Goal: Information Seeking & Learning: Learn about a topic

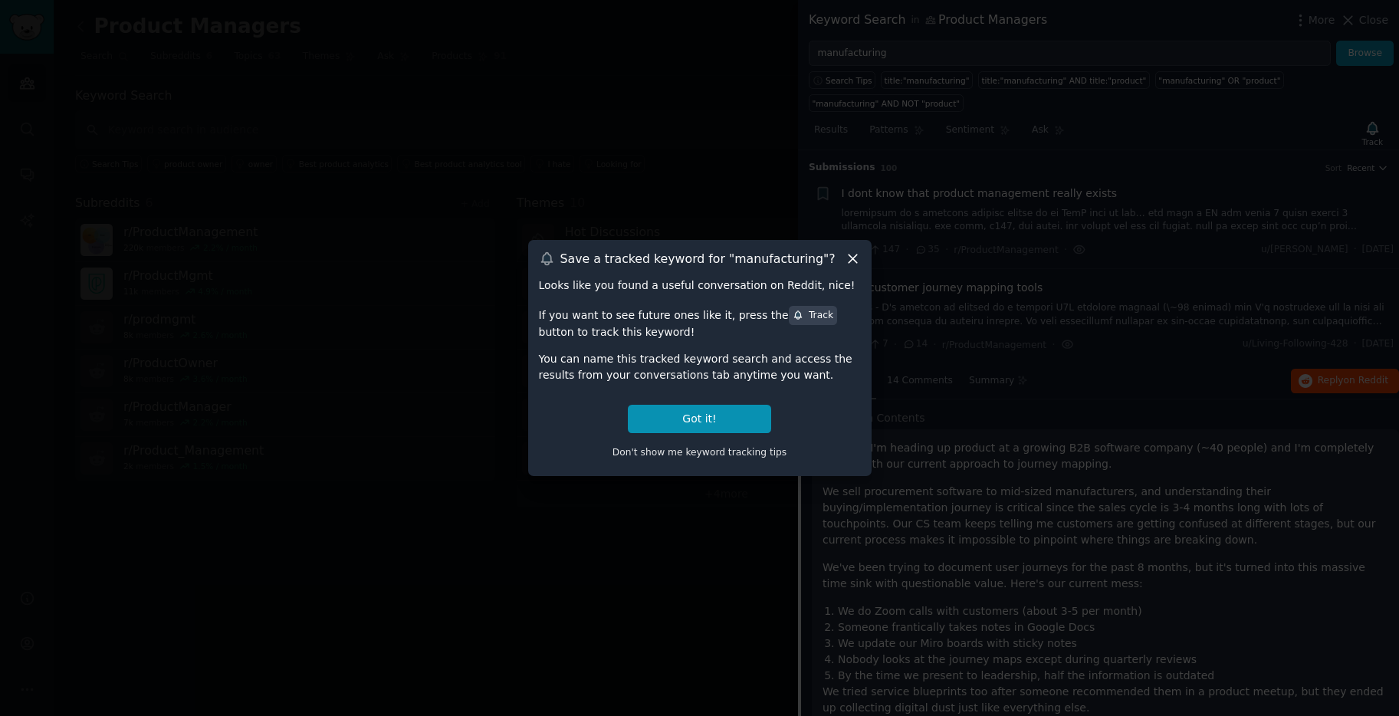
scroll to position [119, 0]
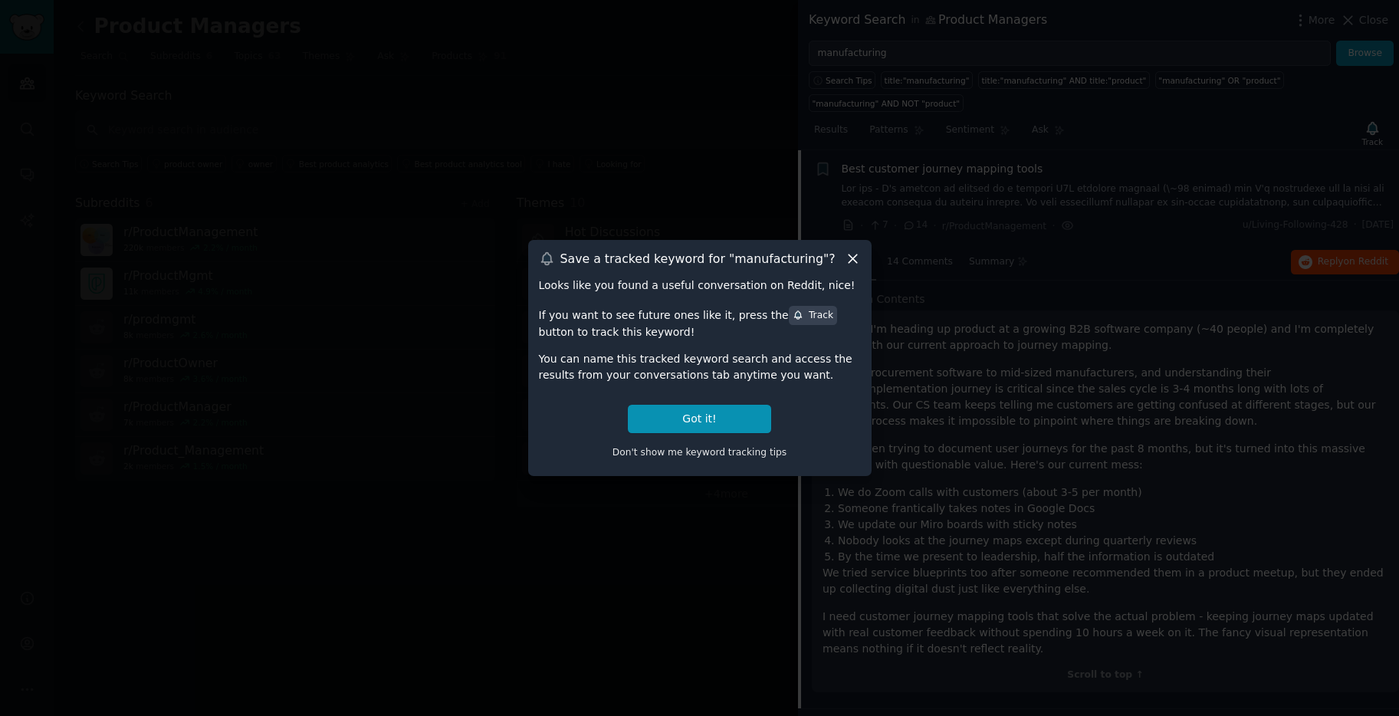
click at [782, 325] on div "If you want to see future ones like it, press the Track button to track this ke…" at bounding box center [700, 321] width 322 height 35
drag, startPoint x: 786, startPoint y: 322, endPoint x: 826, endPoint y: 293, distance: 49.4
click at [789, 322] on span "Track" at bounding box center [813, 315] width 49 height 19
click at [837, 263] on div "Save a tracked keyword for " manufacturing "?" at bounding box center [700, 259] width 322 height 16
drag, startPoint x: 853, startPoint y: 261, endPoint x: 880, endPoint y: 257, distance: 27.2
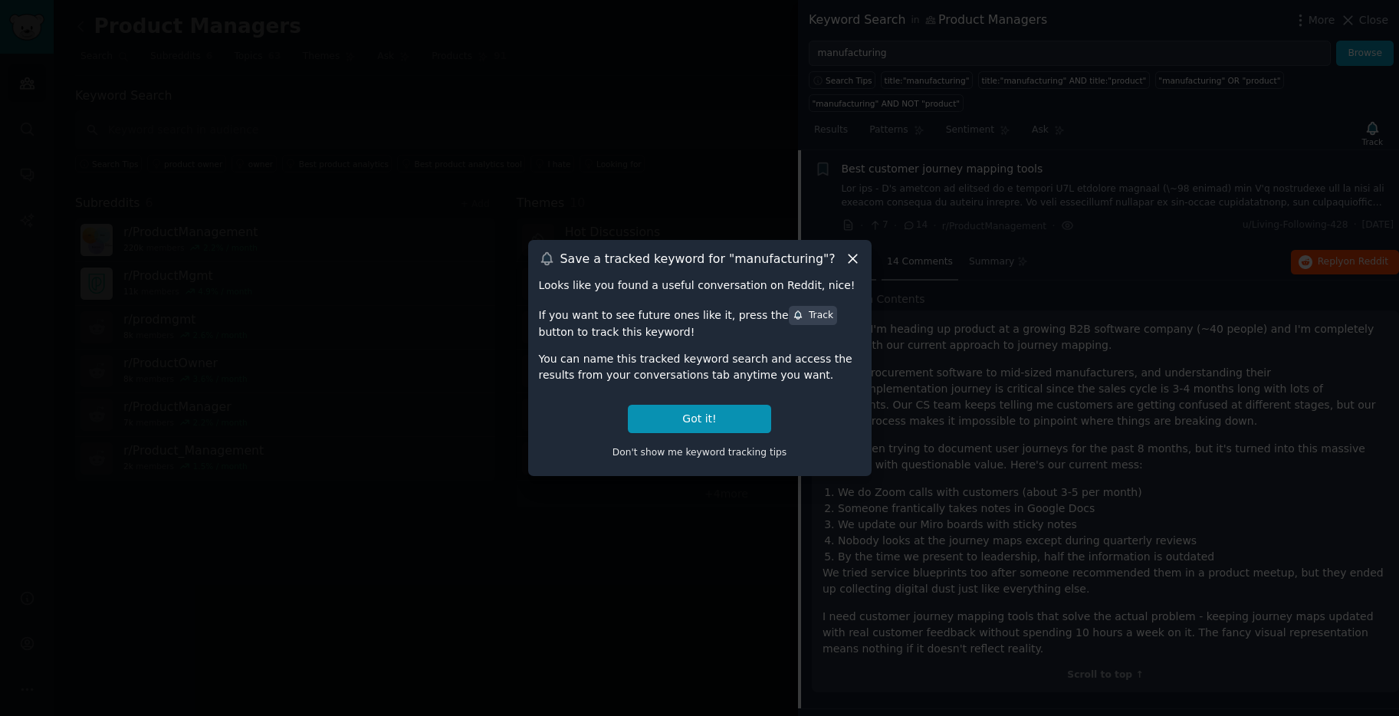
click at [854, 262] on icon at bounding box center [853, 259] width 16 height 16
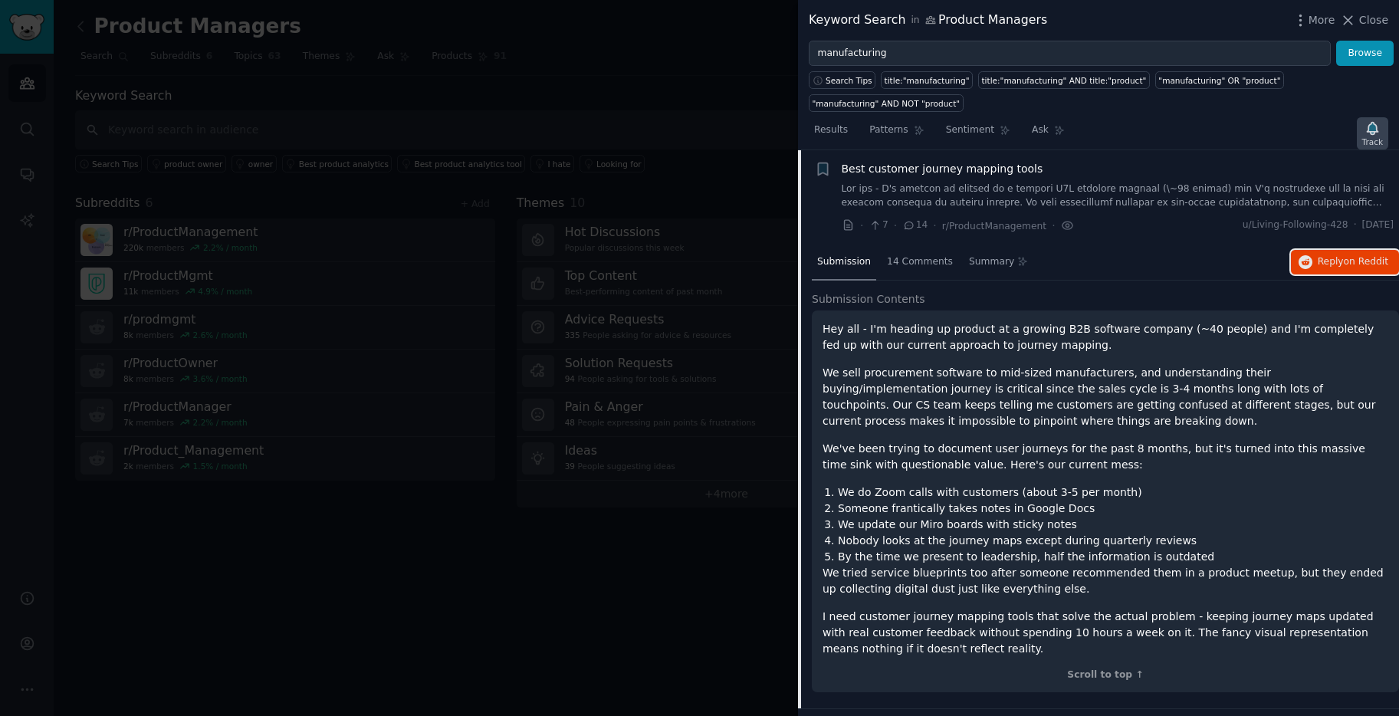
click at [1361, 128] on div "Track" at bounding box center [1372, 133] width 31 height 32
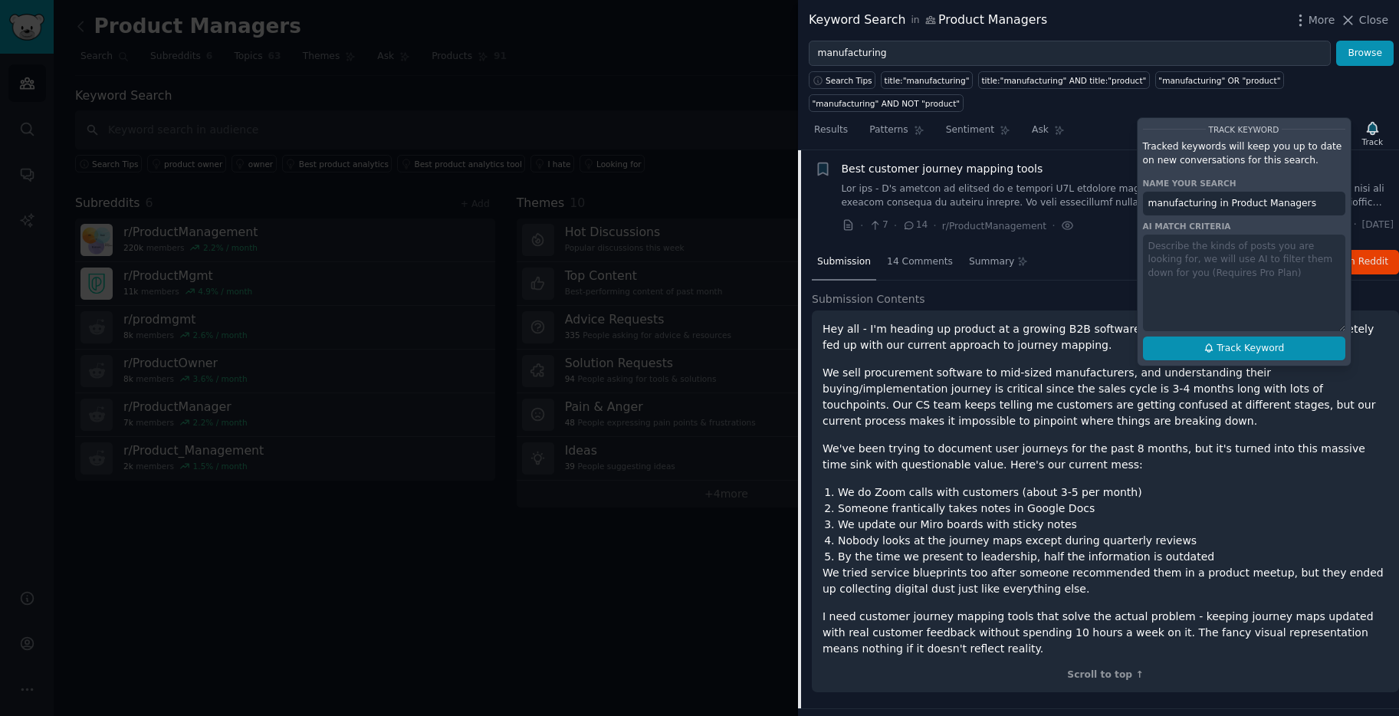
click at [1281, 352] on span "Track Keyword" at bounding box center [1250, 349] width 67 height 14
type input "manufacturing in Product Managers"
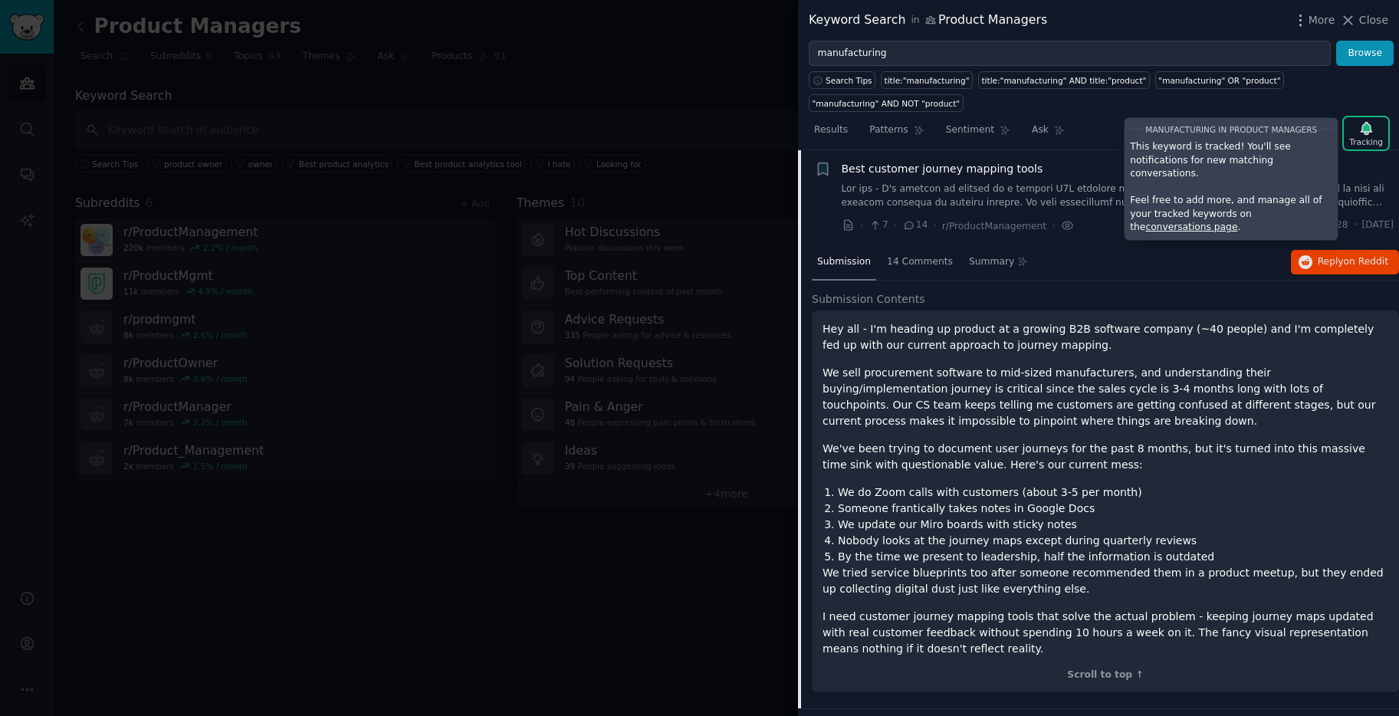
click at [1279, 349] on p "Hey all - I'm heading up product at a growing B2B software company (~40 people)…" at bounding box center [1106, 337] width 566 height 32
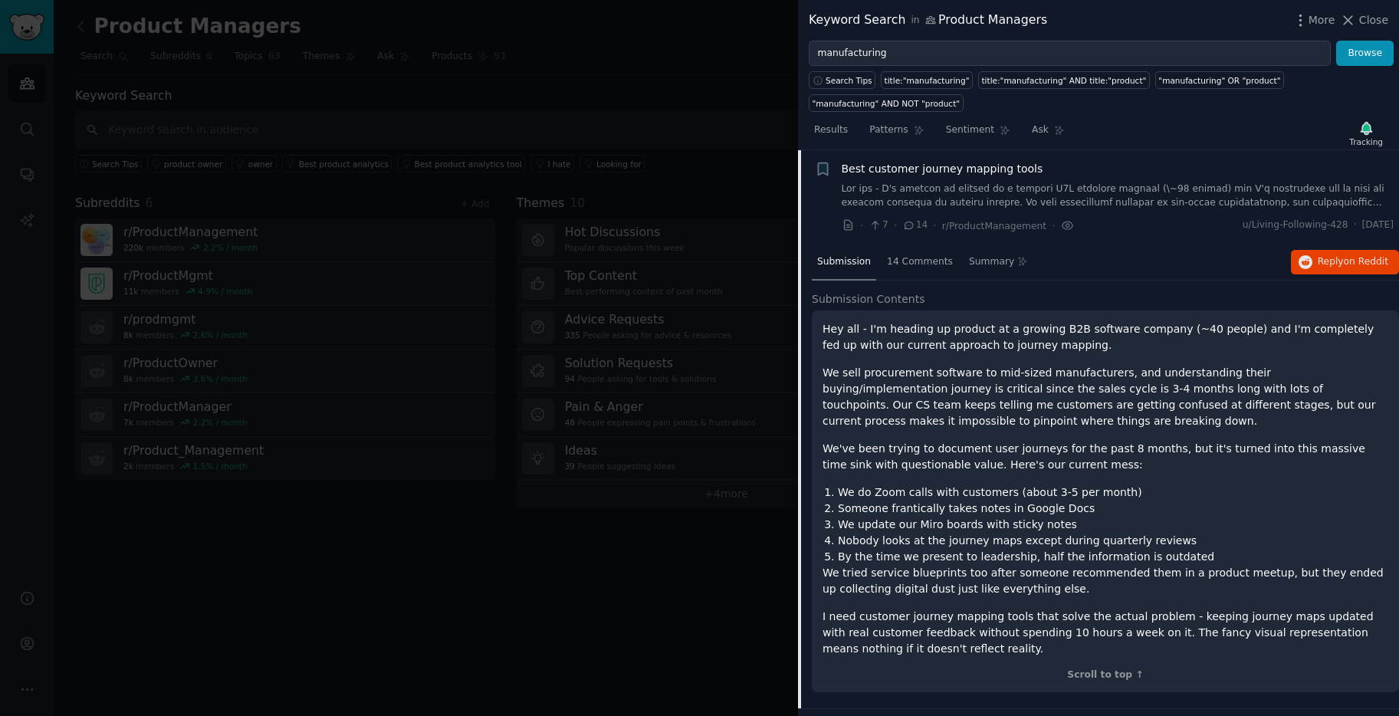
click at [1279, 349] on p "Hey all - I'm heading up product at a growing B2B software company (~40 people)…" at bounding box center [1106, 337] width 566 height 32
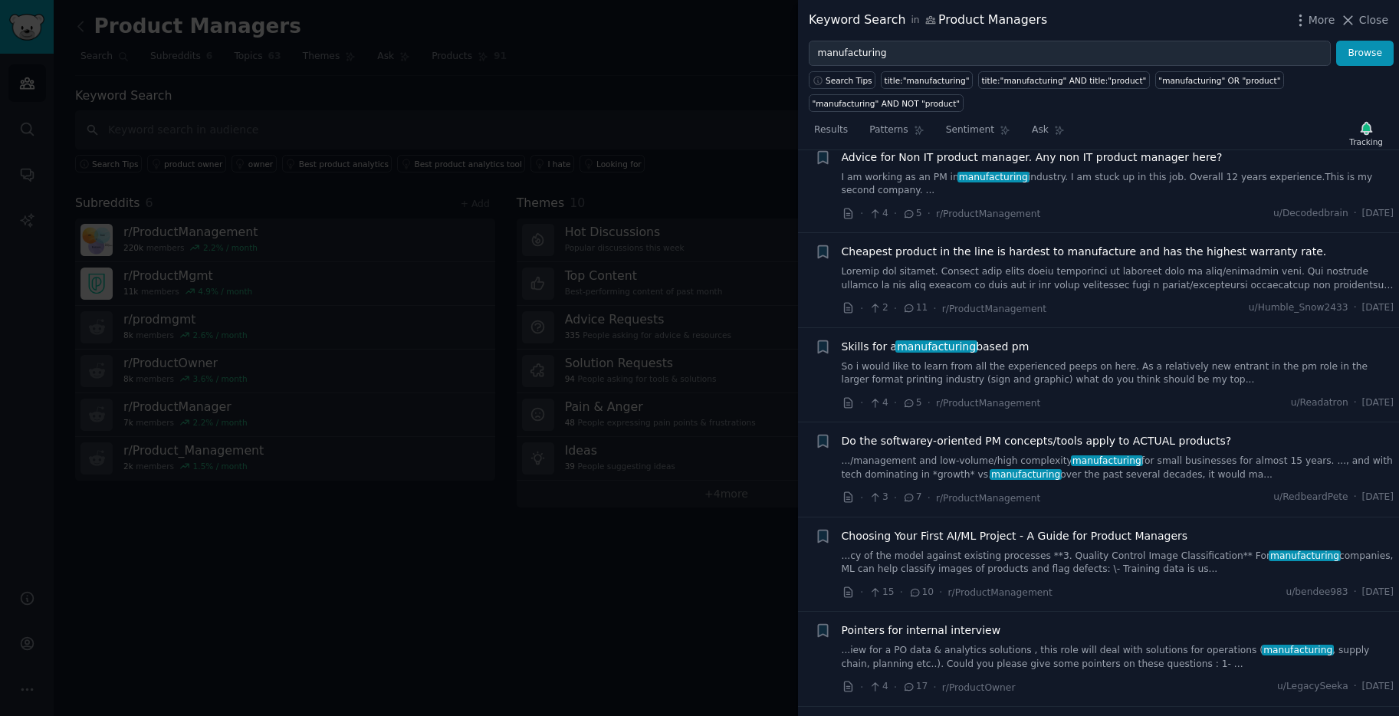
scroll to position [879, 0]
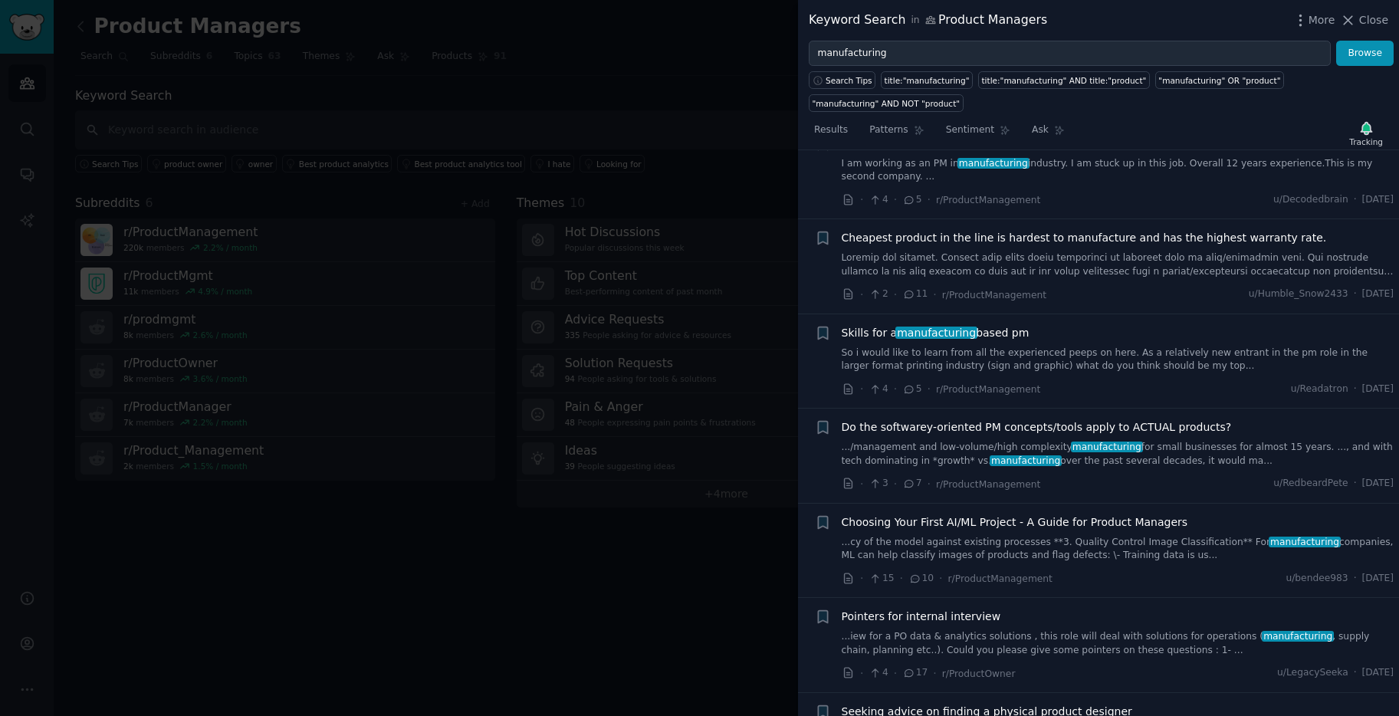
click at [1122, 448] on link ".../management and low-volume/high complexity manufacturing for small businesse…" at bounding box center [1118, 454] width 553 height 27
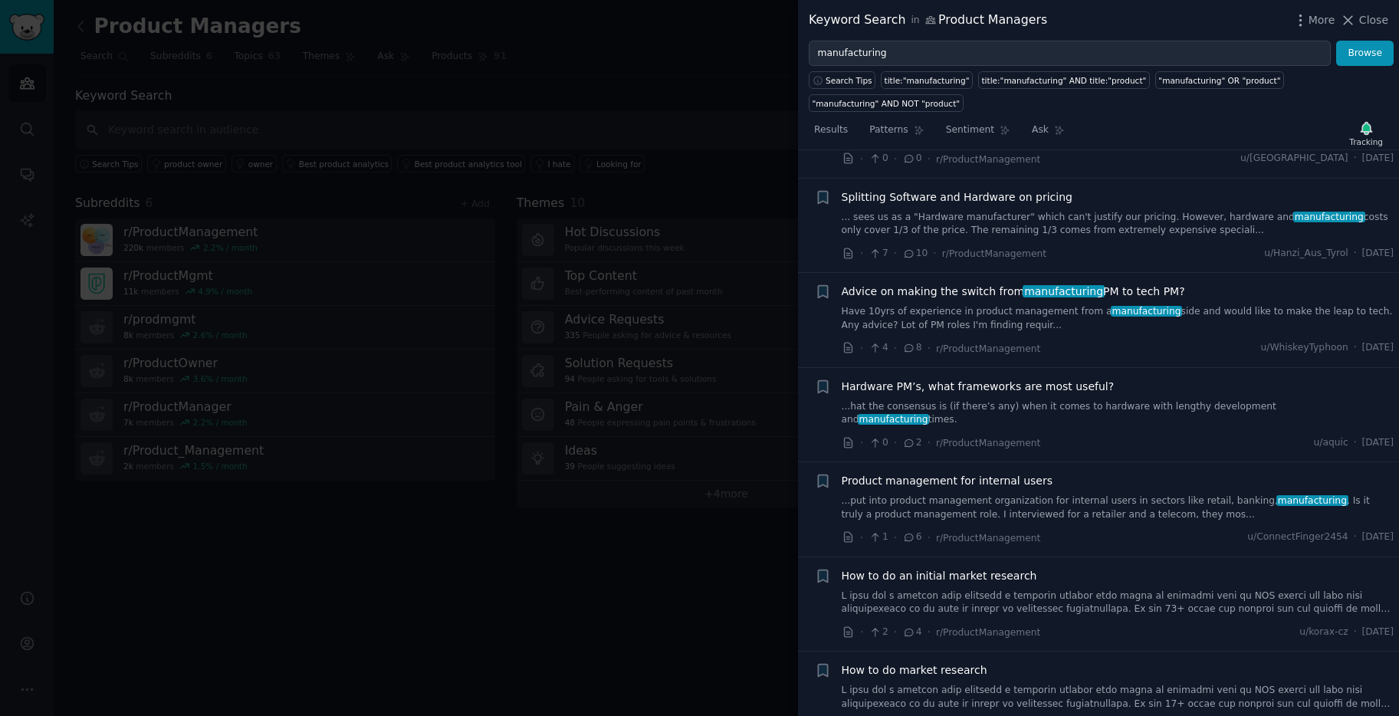
scroll to position [1917, 0]
click at [1035, 590] on link at bounding box center [1118, 603] width 553 height 27
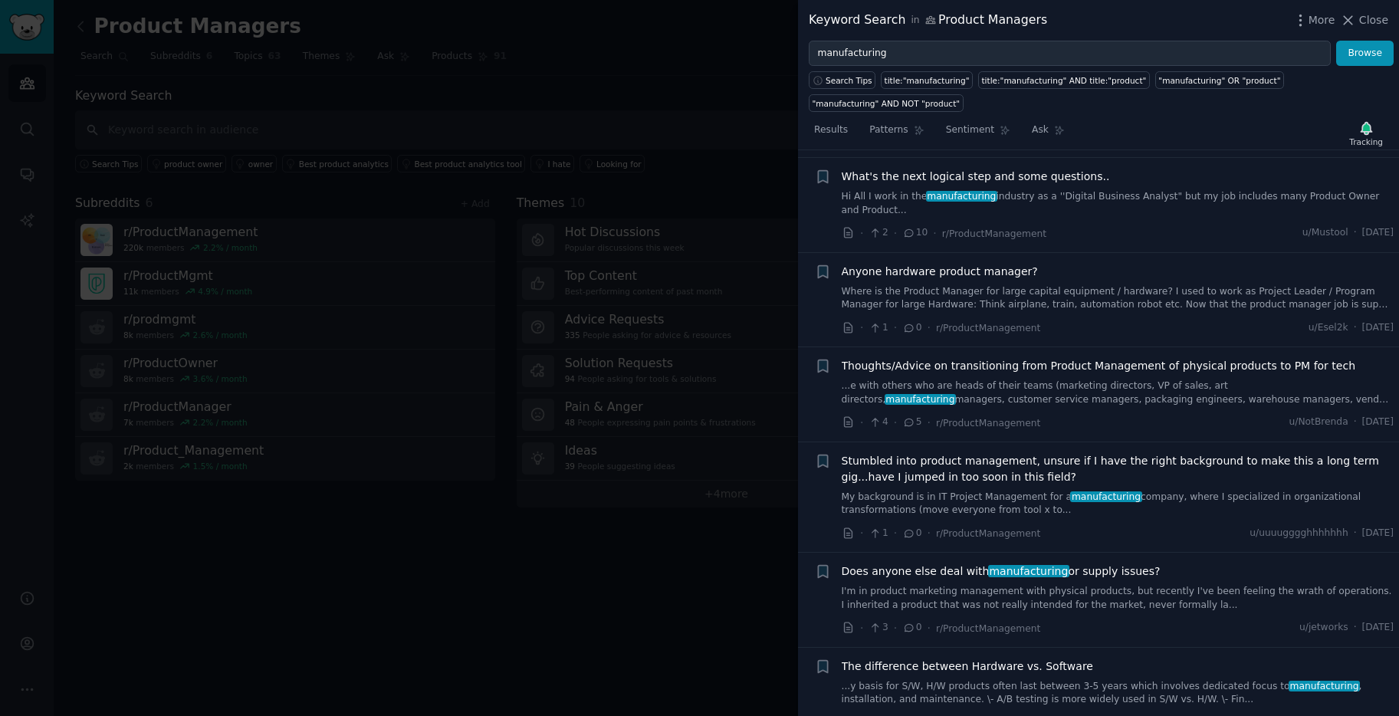
scroll to position [9325, 0]
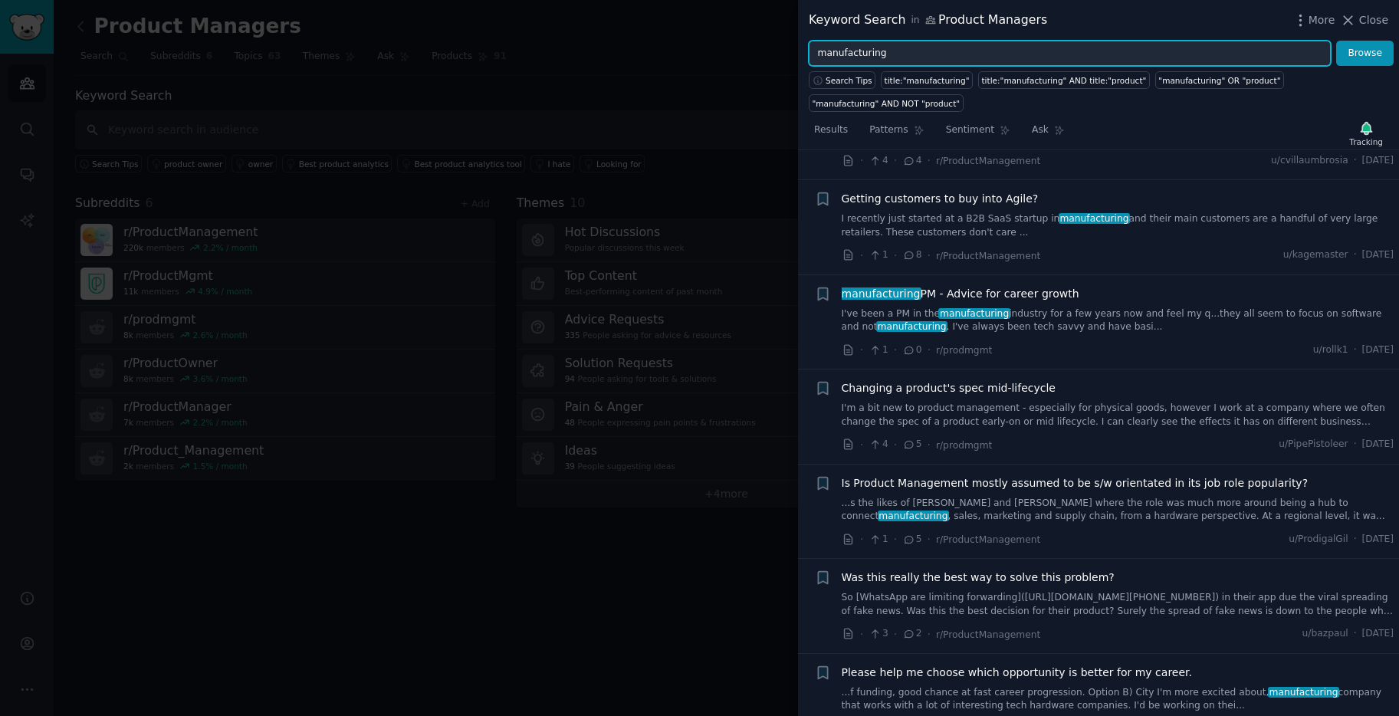
click at [886, 48] on input "manufacturing" at bounding box center [1070, 54] width 522 height 26
drag, startPoint x: 895, startPoint y: 48, endPoint x: 783, endPoint y: 44, distance: 112.0
click at [783, 44] on div "Keyword Search in Product Managers More Close manufacturing Browse Search Tips …" at bounding box center [699, 358] width 1399 height 716
click at [1336, 41] on button "Browse" at bounding box center [1364, 54] width 57 height 26
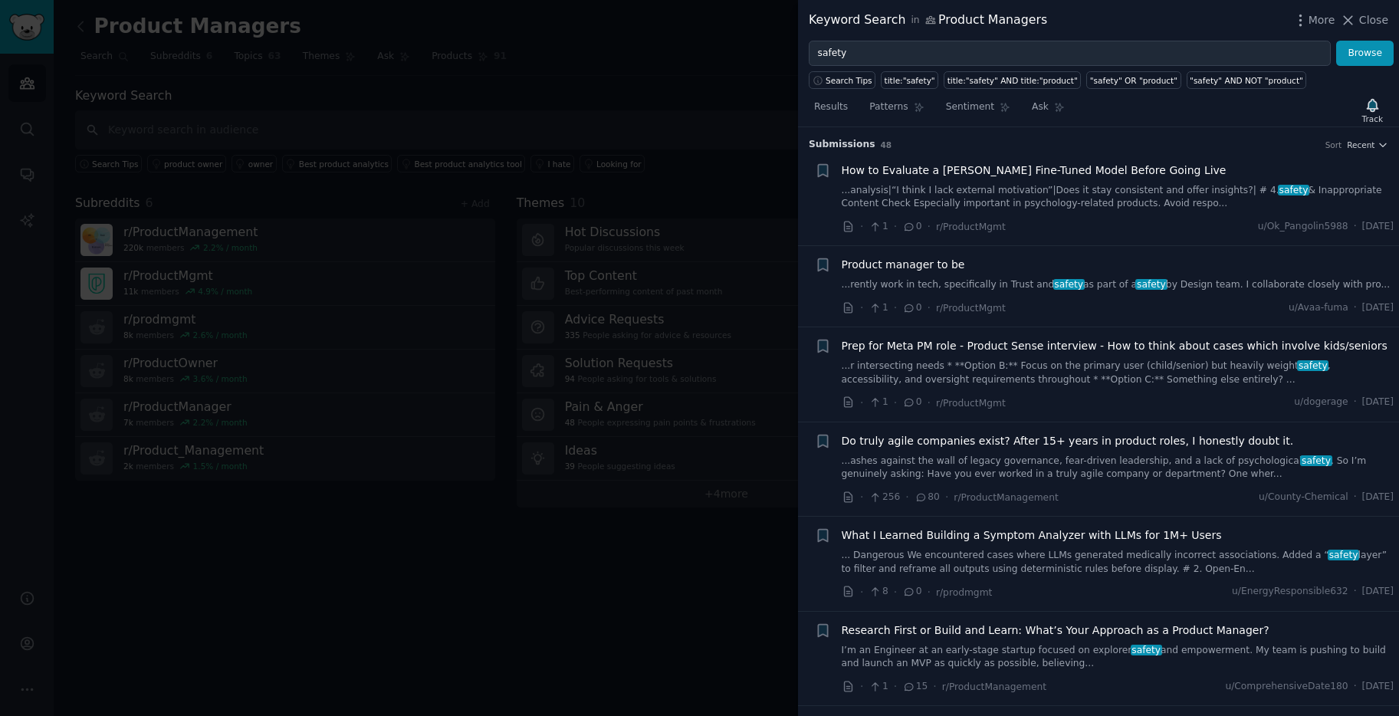
click at [1060, 291] on link "...rently work in tech, specifically in Trust and safety as part of a safety by…" at bounding box center [1118, 285] width 553 height 14
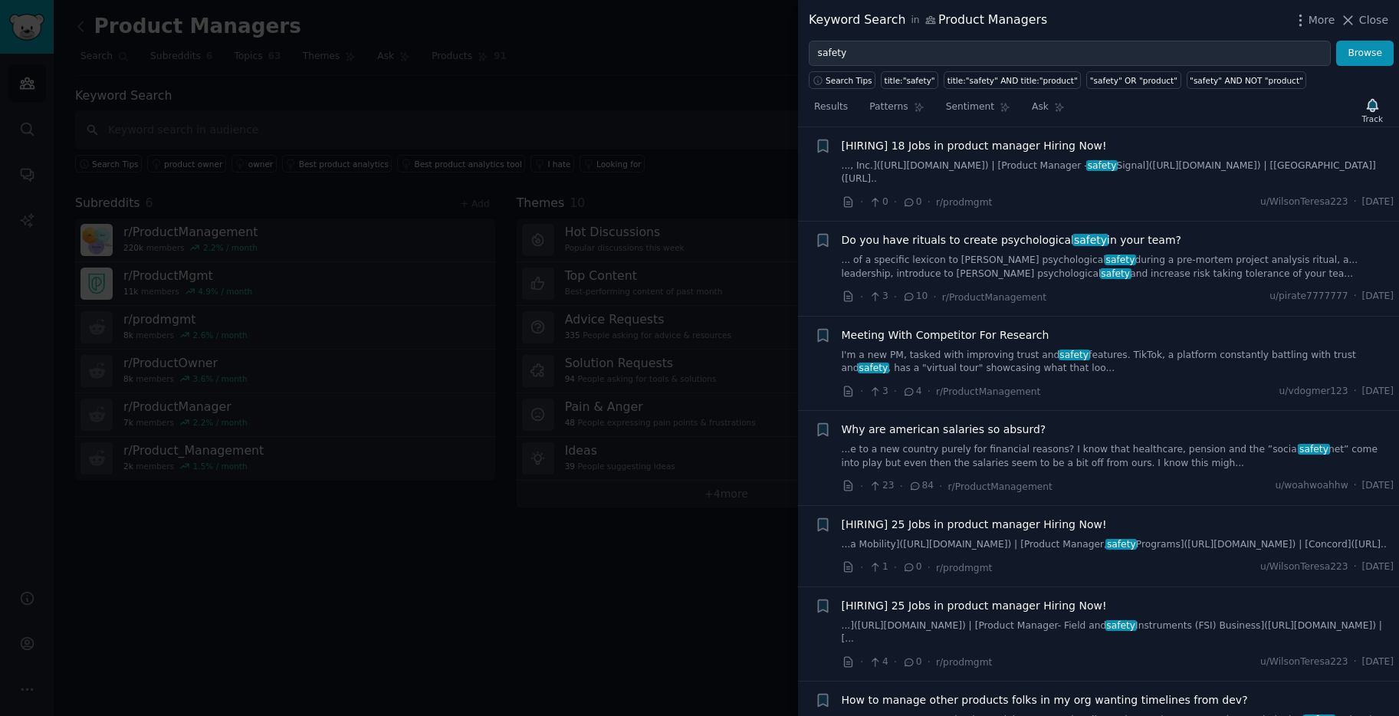
scroll to position [1845, 0]
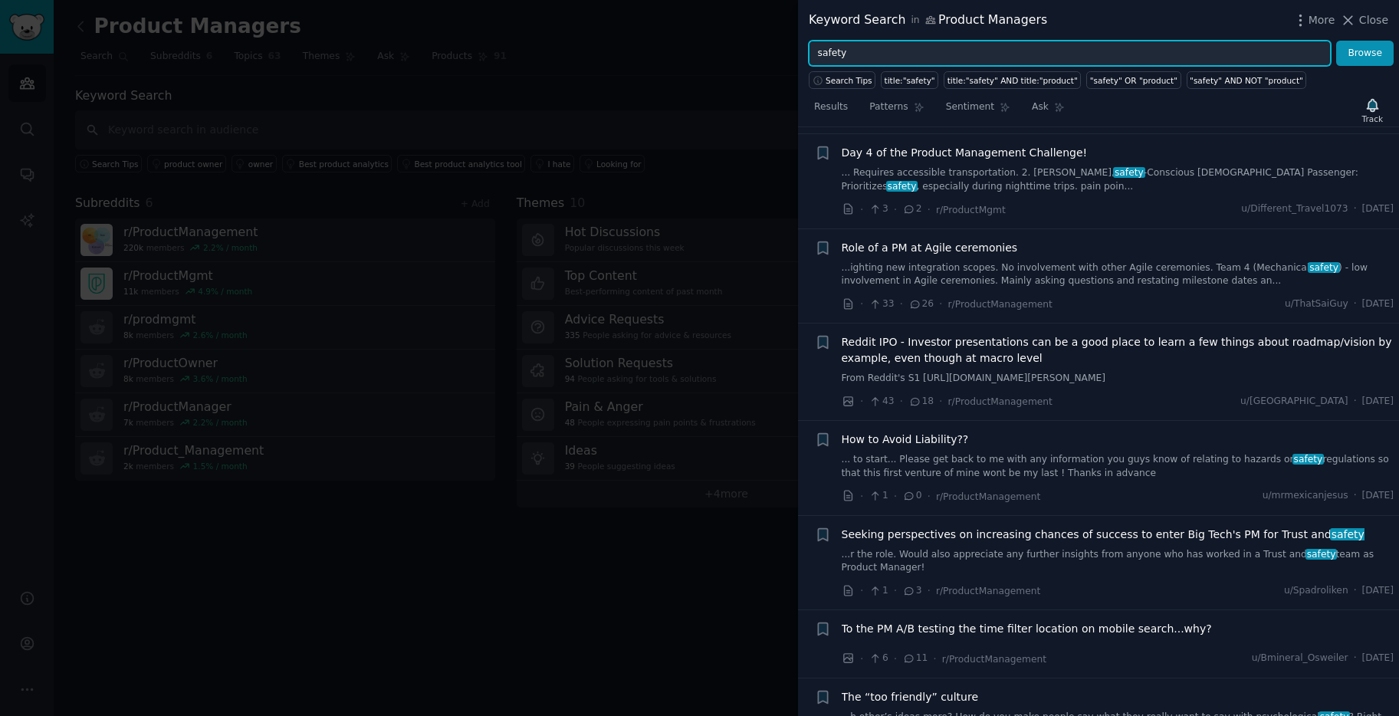
drag, startPoint x: 875, startPoint y: 51, endPoint x: 796, endPoint y: 51, distance: 79.0
click at [796, 51] on div "Keyword Search in Product Managers More Close safety Browse Search Tips title:"…" at bounding box center [699, 358] width 1399 height 716
click at [1336, 41] on button "Browse" at bounding box center [1364, 54] width 57 height 26
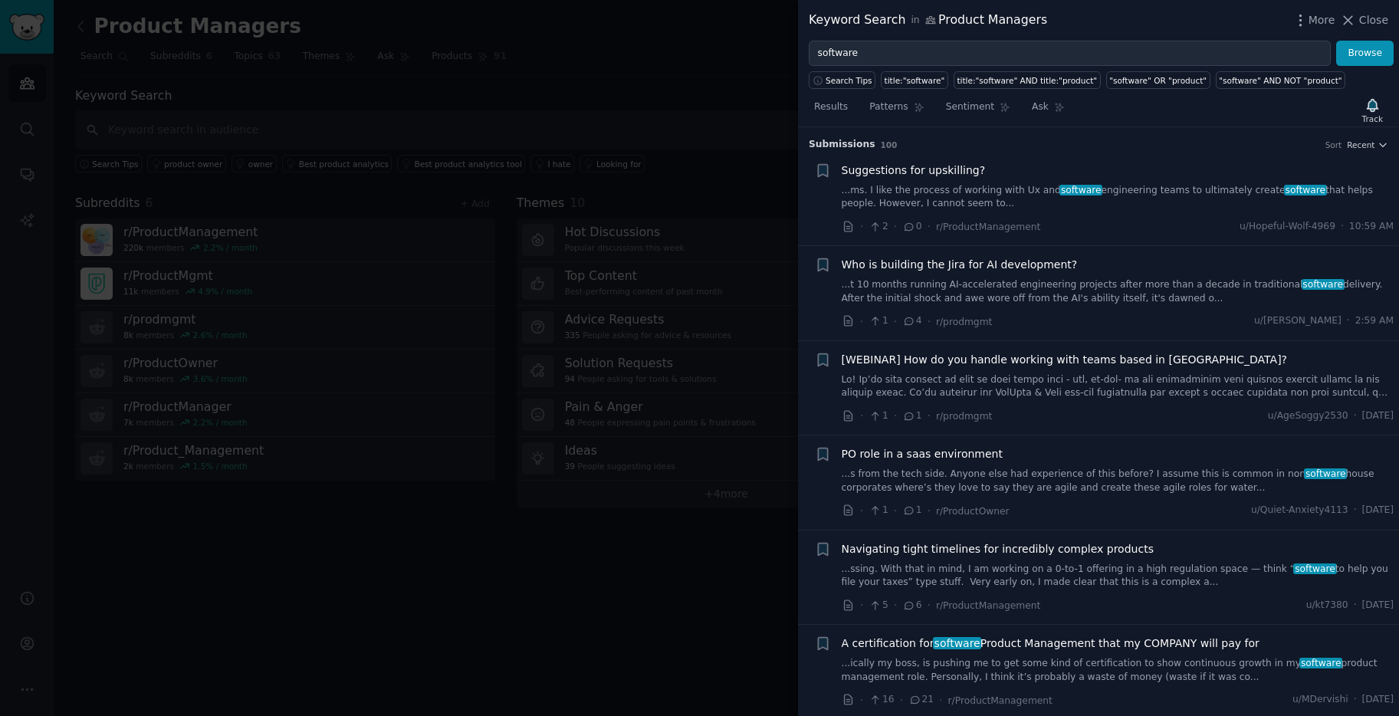
click at [1142, 381] on link at bounding box center [1118, 386] width 553 height 27
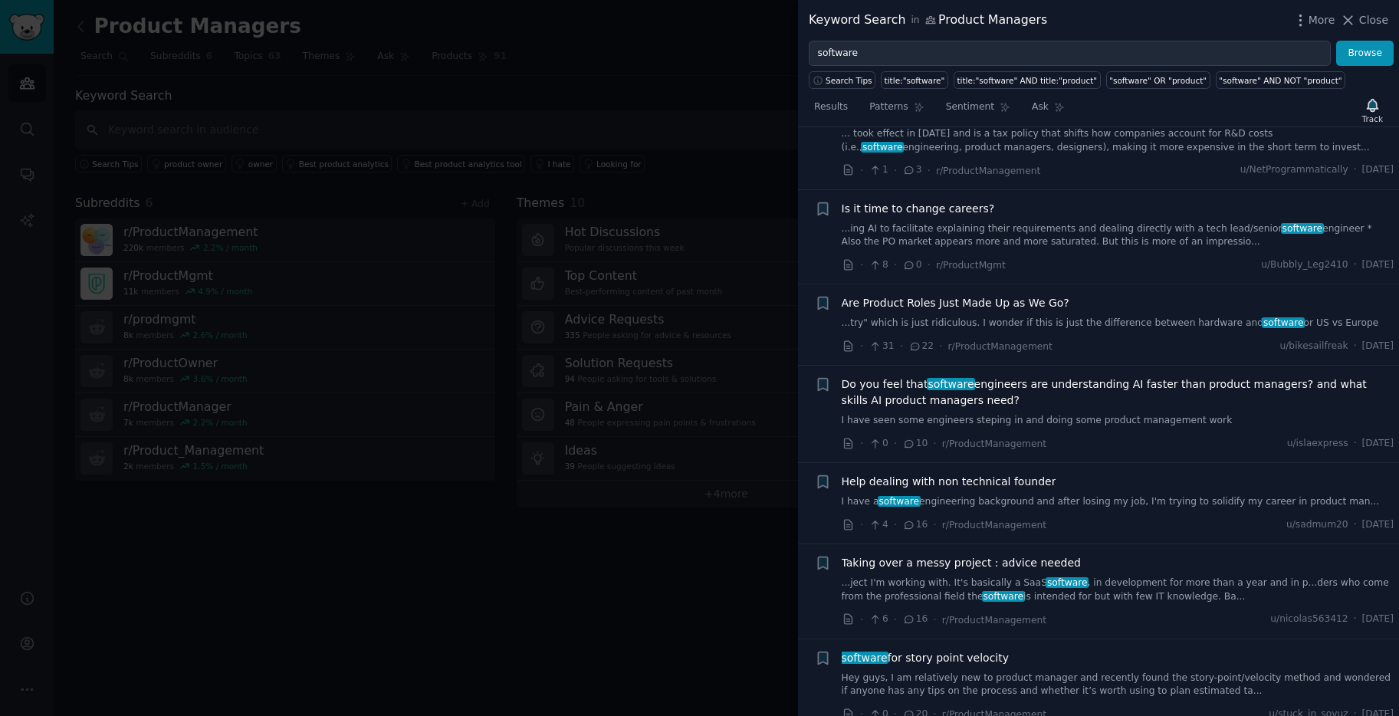
scroll to position [1548, 0]
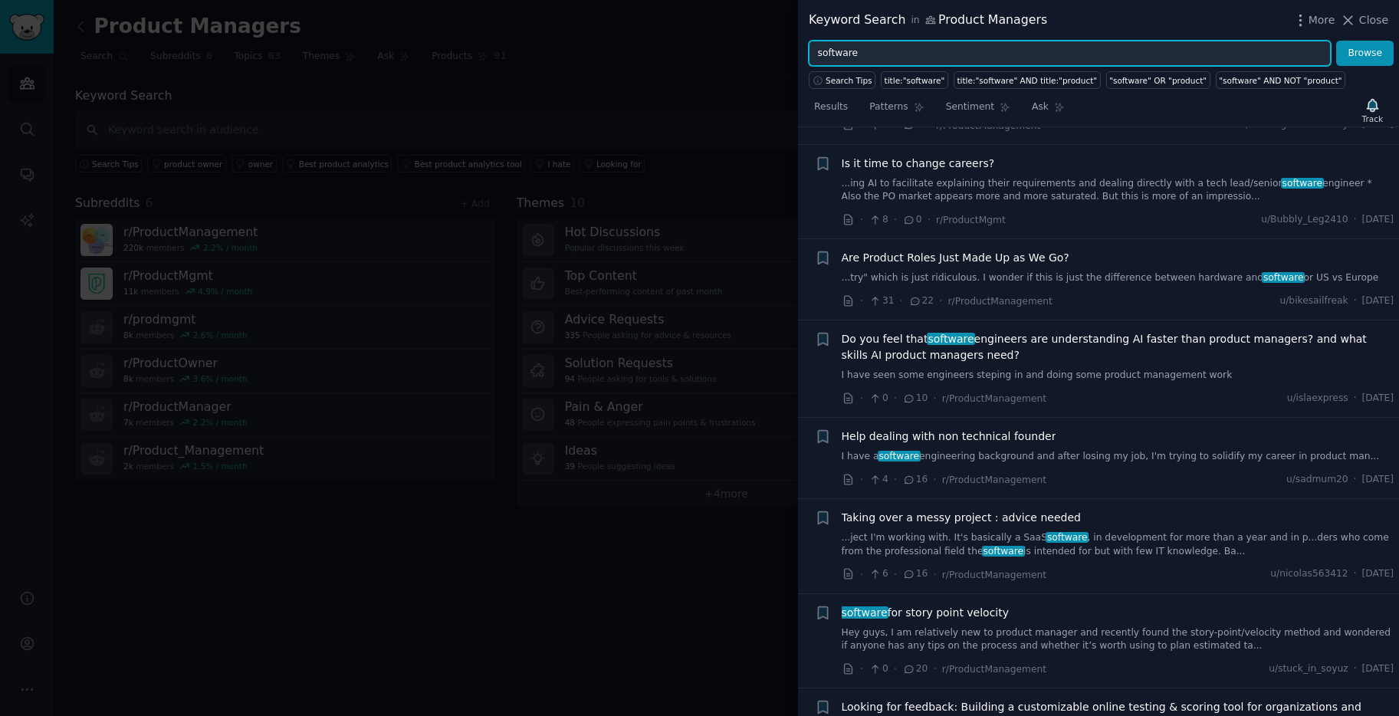
drag, startPoint x: 682, startPoint y: 50, endPoint x: 671, endPoint y: 50, distance: 10.7
click at [671, 50] on div "Keyword Search in Product Managers More Close software Browse Search Tips title…" at bounding box center [699, 358] width 1399 height 716
click at [1336, 41] on button "Browse" at bounding box center [1364, 54] width 57 height 26
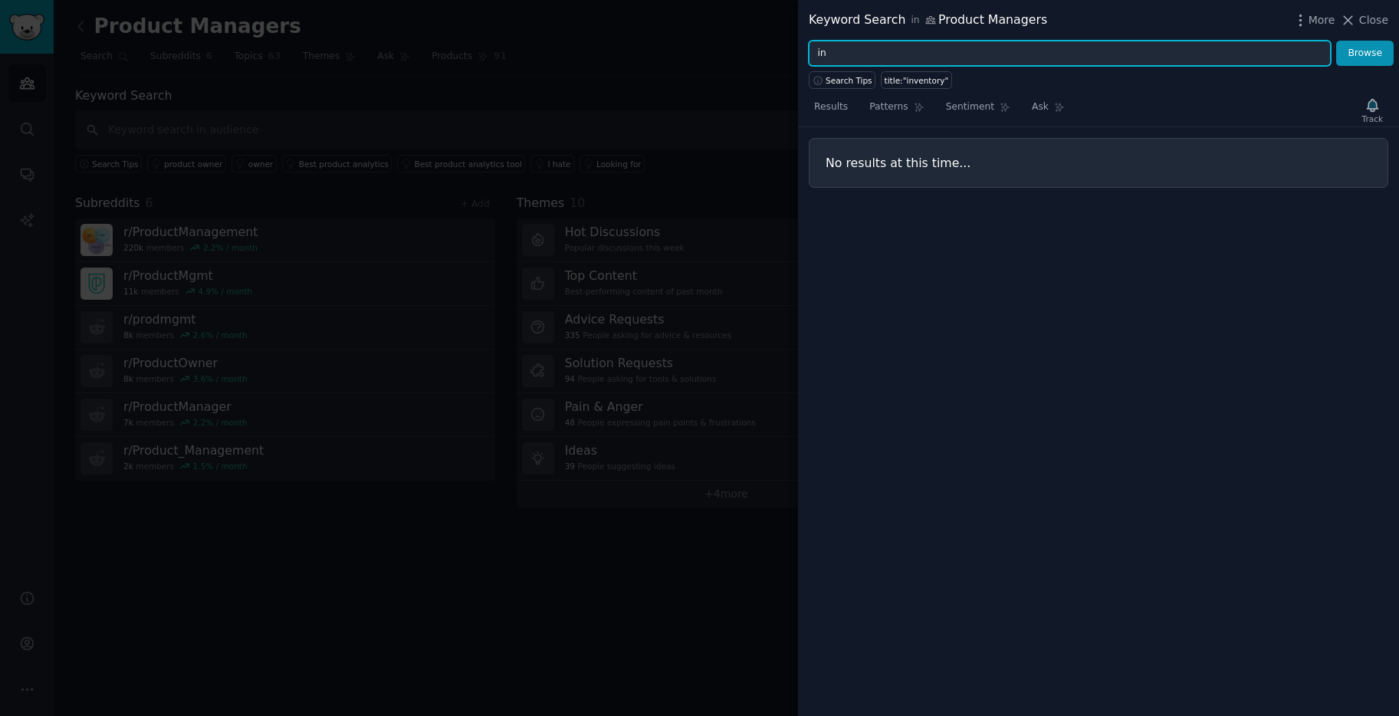
type input "i"
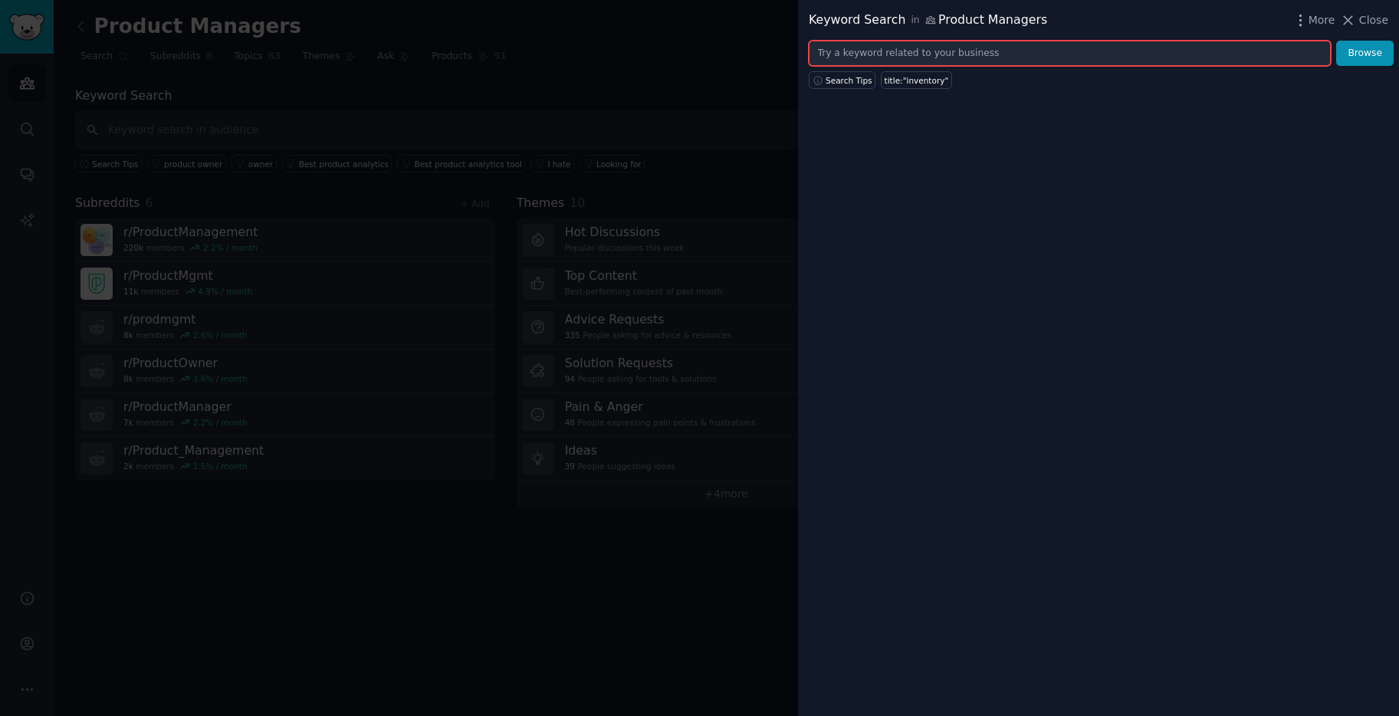
click at [967, 53] on input "text" at bounding box center [1070, 54] width 522 height 26
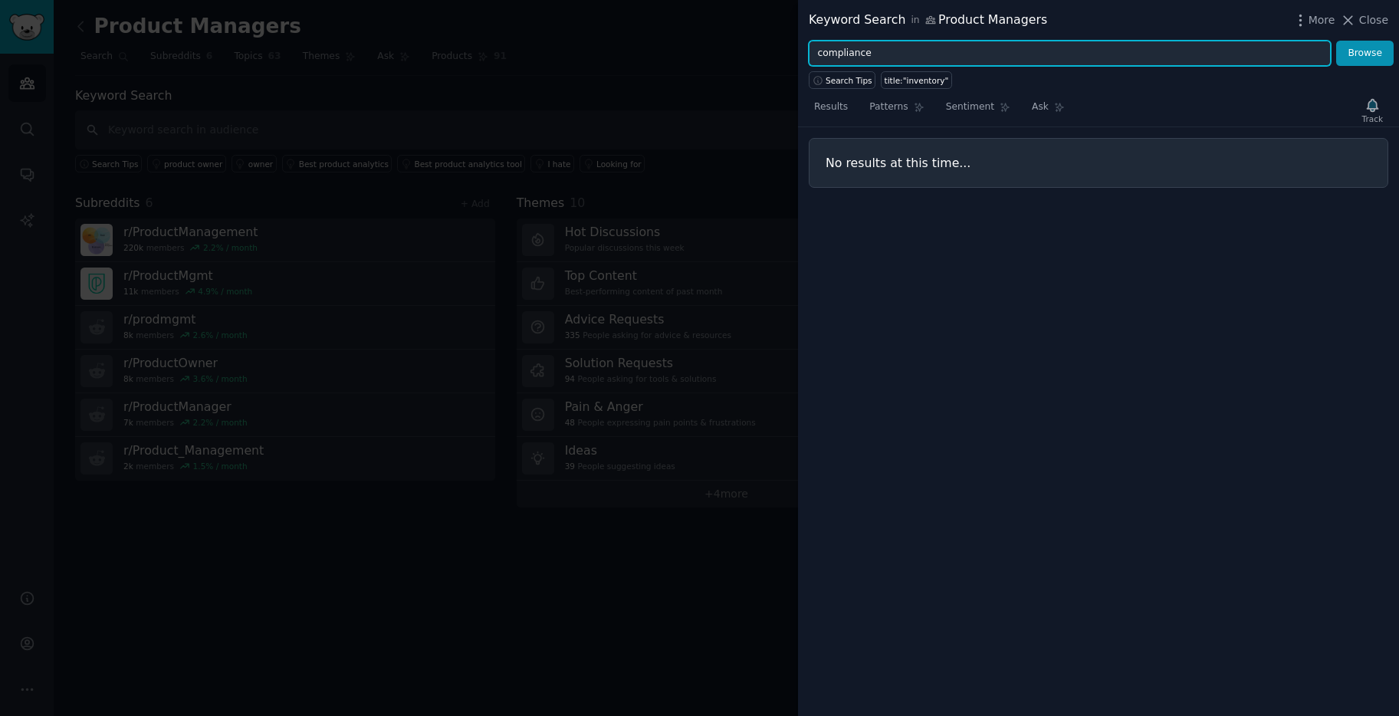
type input "compliance"
click at [1336, 41] on button "Browse" at bounding box center [1364, 54] width 57 height 26
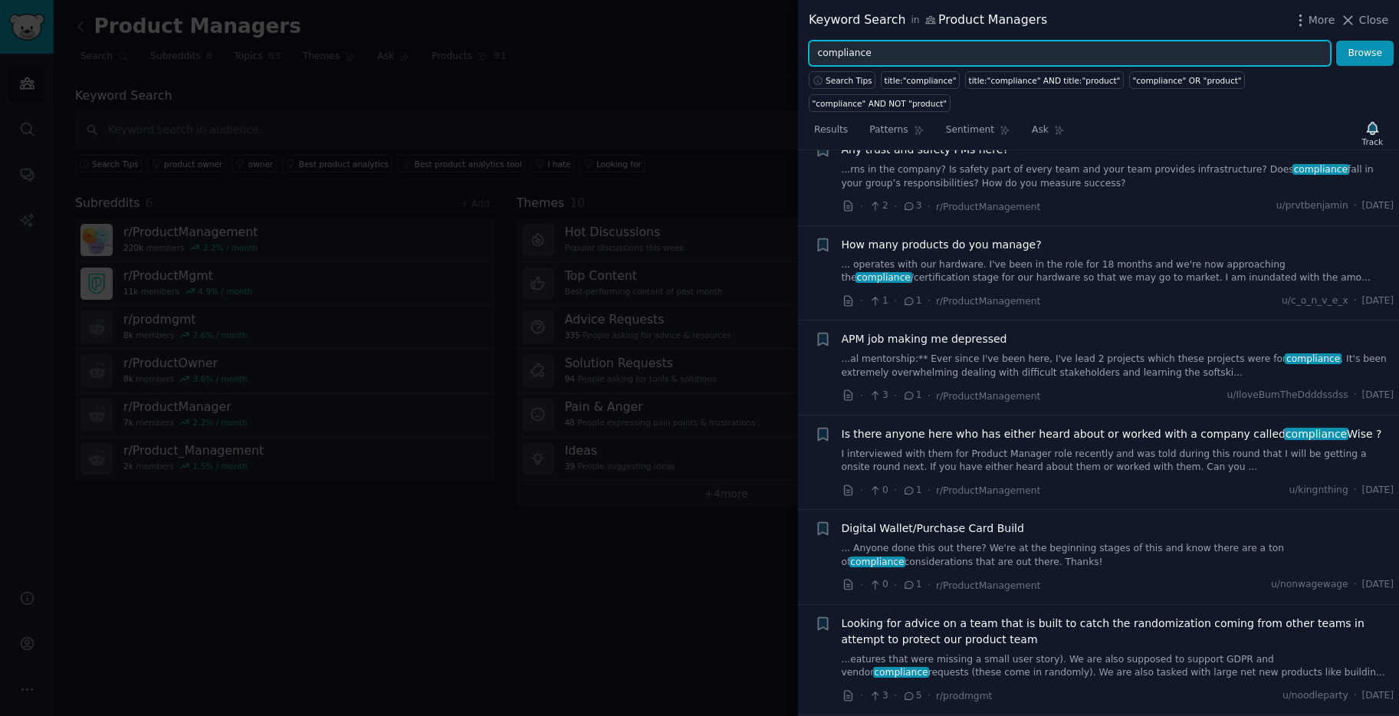
scroll to position [6934, 0]
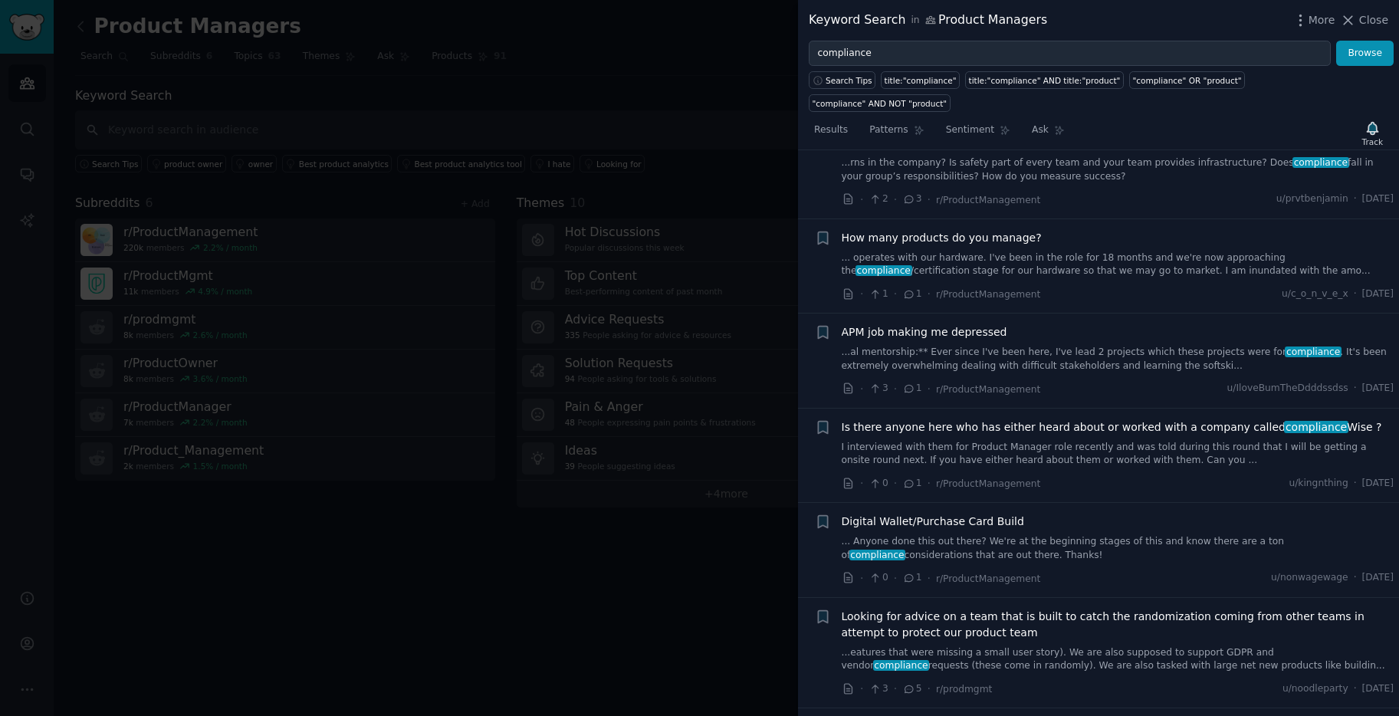
click at [448, 59] on div at bounding box center [699, 358] width 1399 height 716
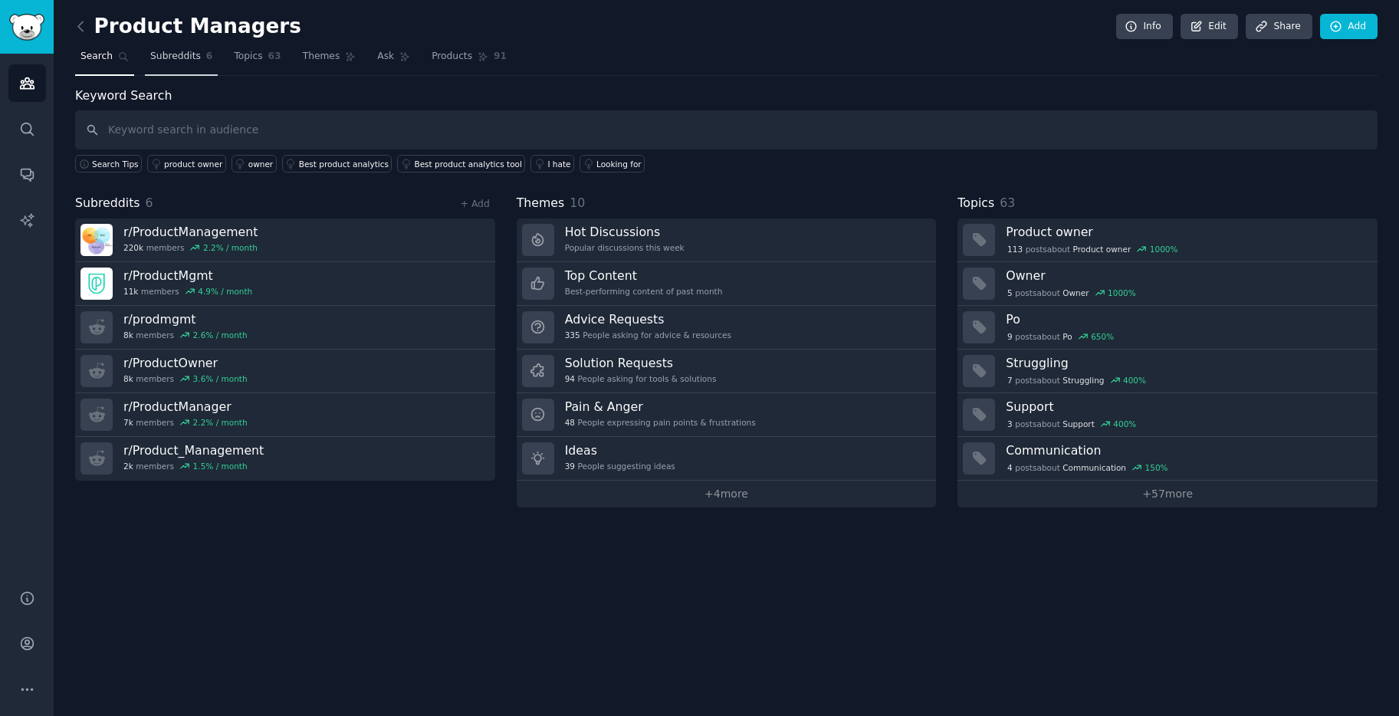
click at [202, 57] on link "Subreddits 6" at bounding box center [181, 59] width 73 height 31
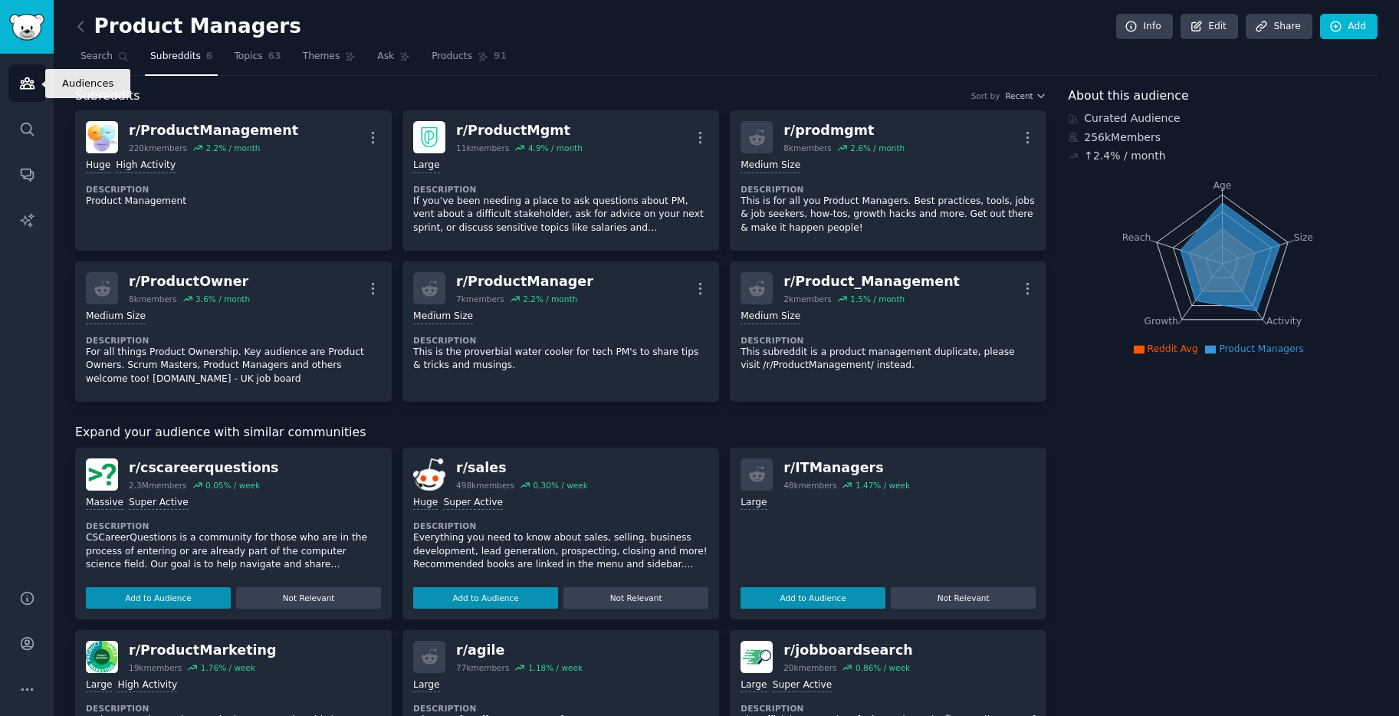
click at [38, 81] on link "Audiences" at bounding box center [27, 83] width 38 height 38
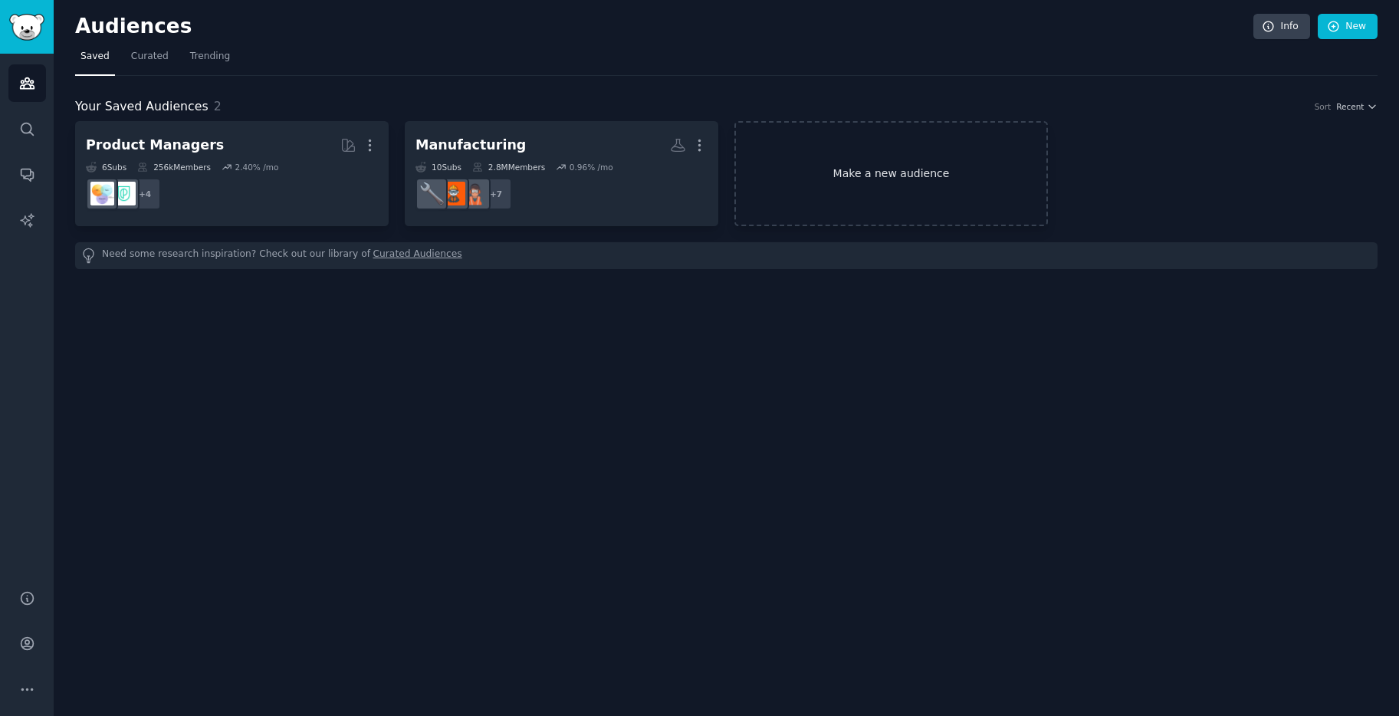
click at [957, 222] on link "Make a new audience" at bounding box center [891, 173] width 314 height 105
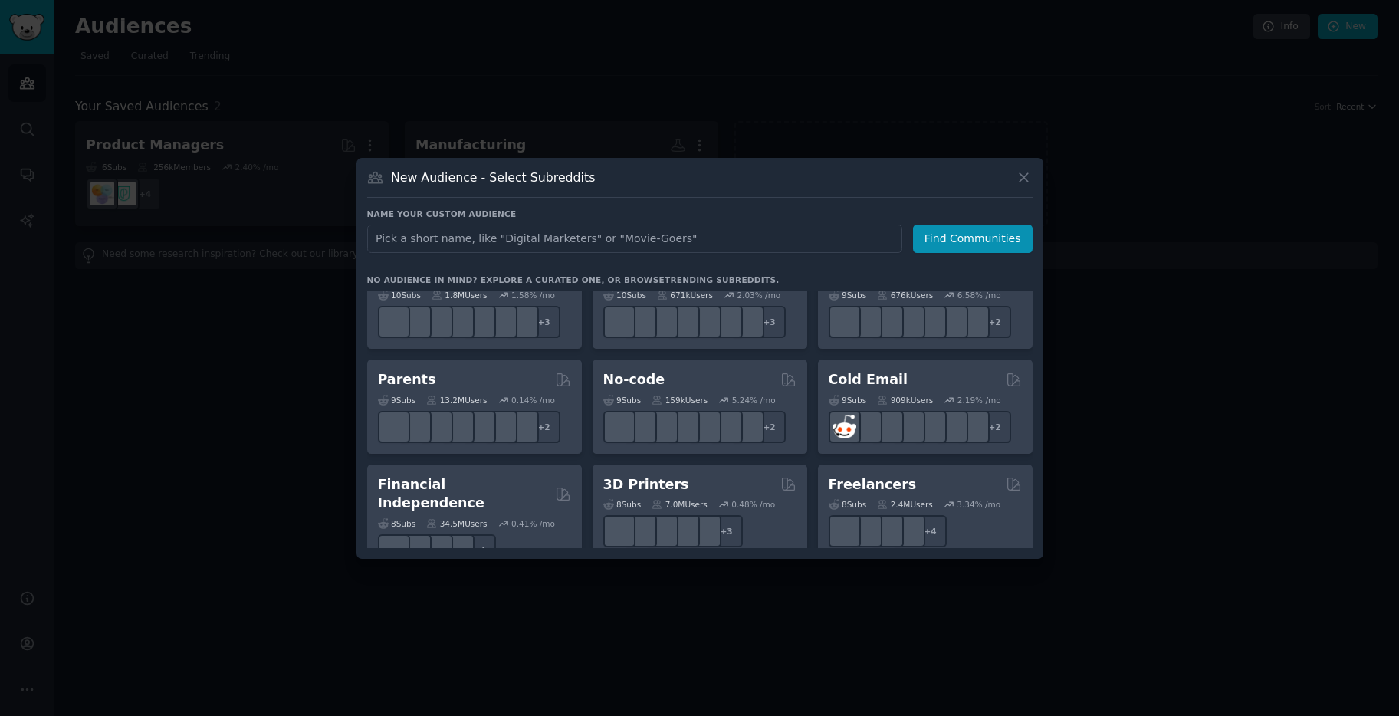
scroll to position [1197, 0]
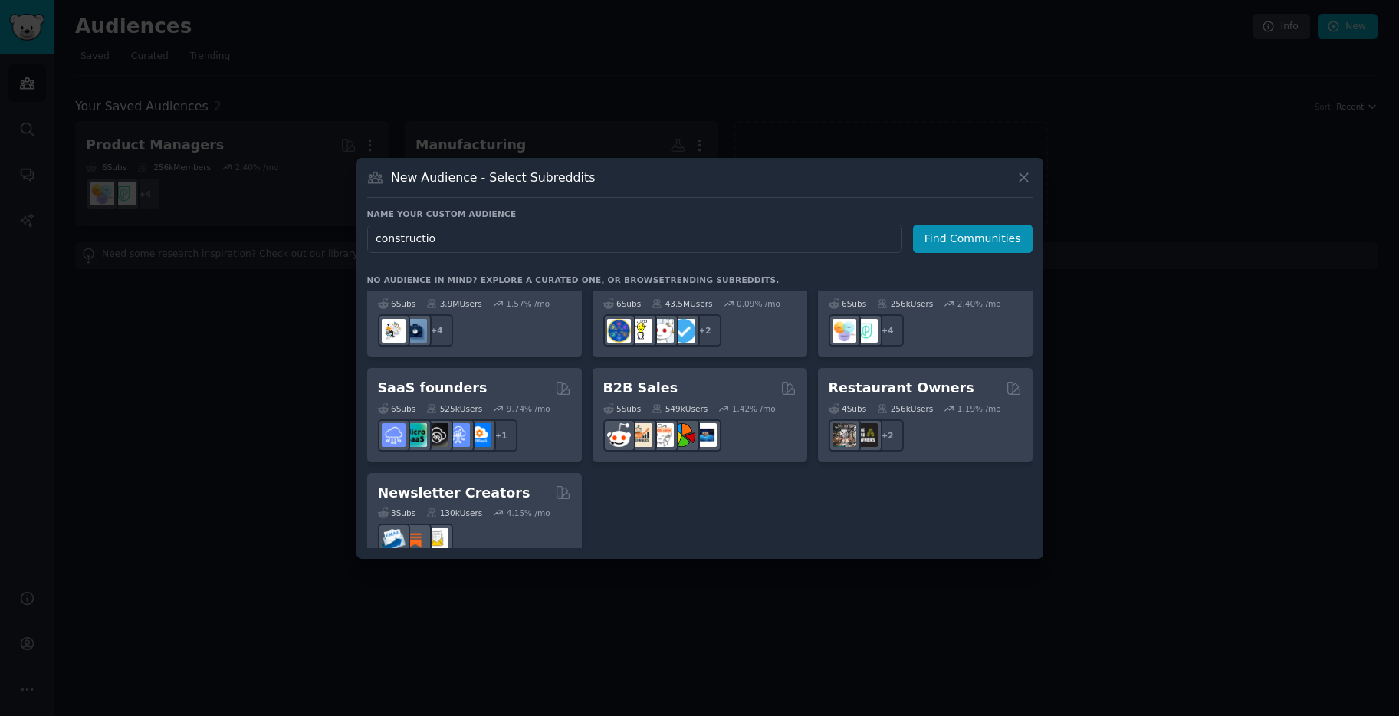
type input "construction"
click button "Find Communities" at bounding box center [973, 239] width 120 height 28
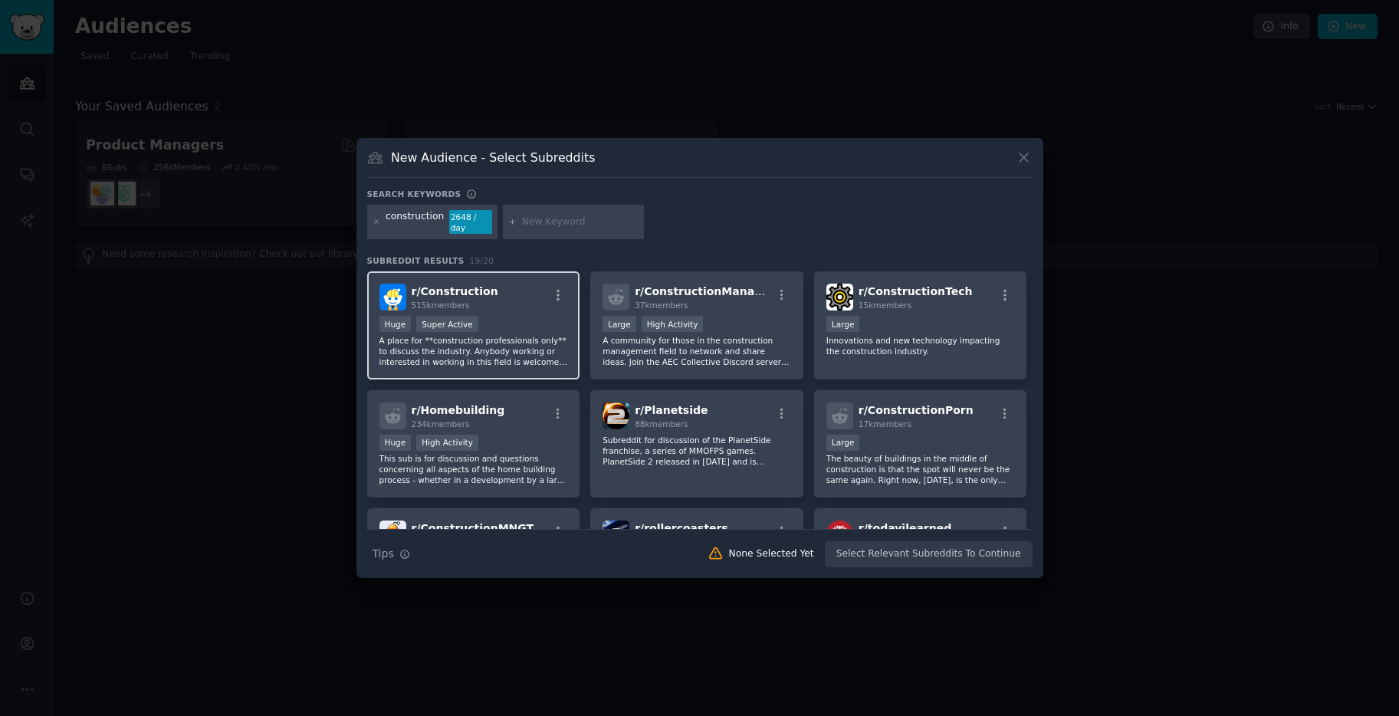
click at [517, 336] on p "A place for **construction professionals only** to discuss the industry. Anybod…" at bounding box center [473, 351] width 189 height 32
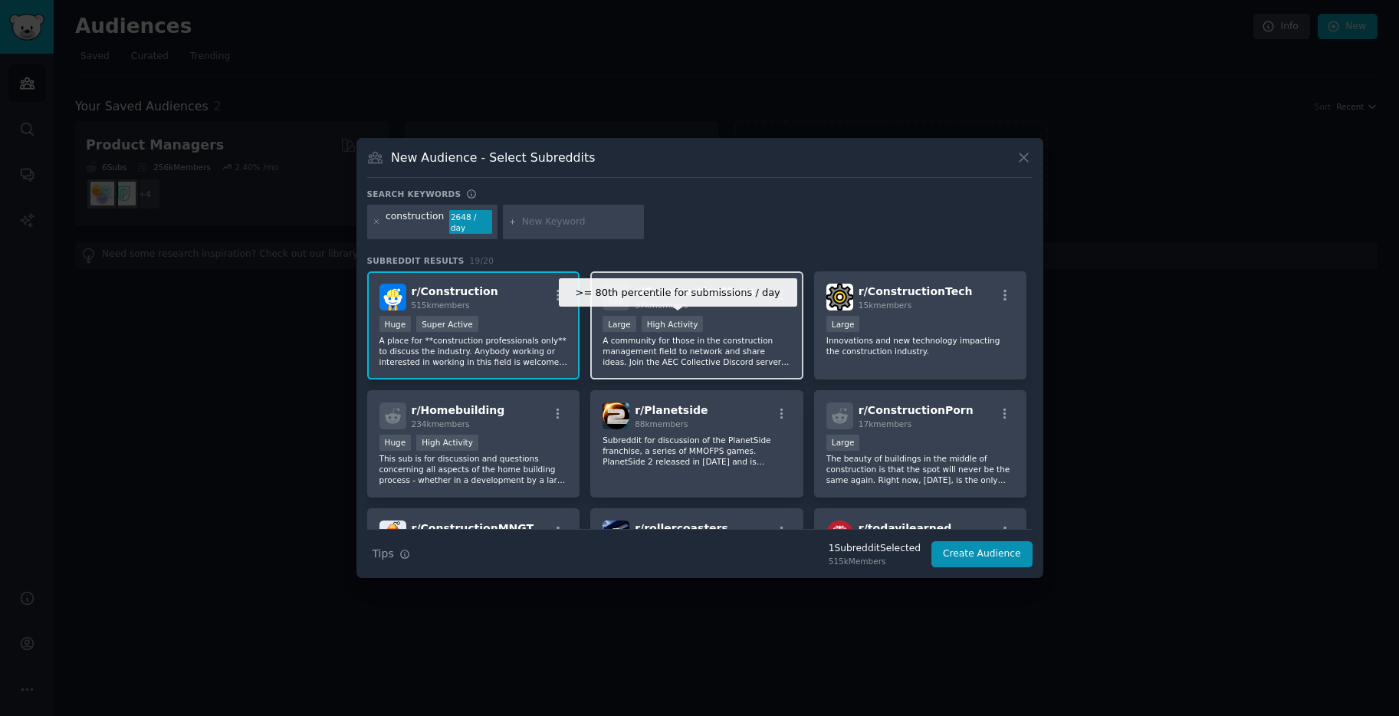
click at [672, 330] on div "High Activity" at bounding box center [673, 324] width 62 height 16
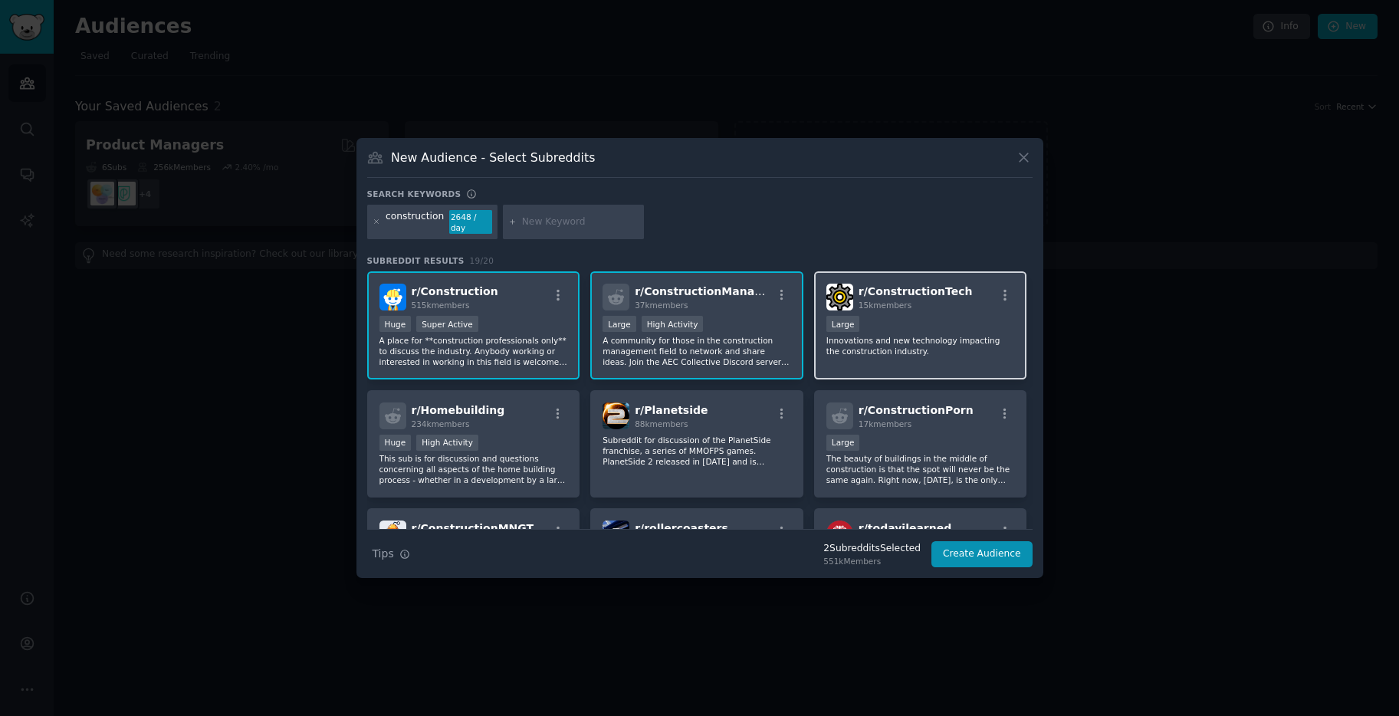
click at [970, 354] on p "Innovations and new technology impacting the construction industry." at bounding box center [920, 345] width 189 height 21
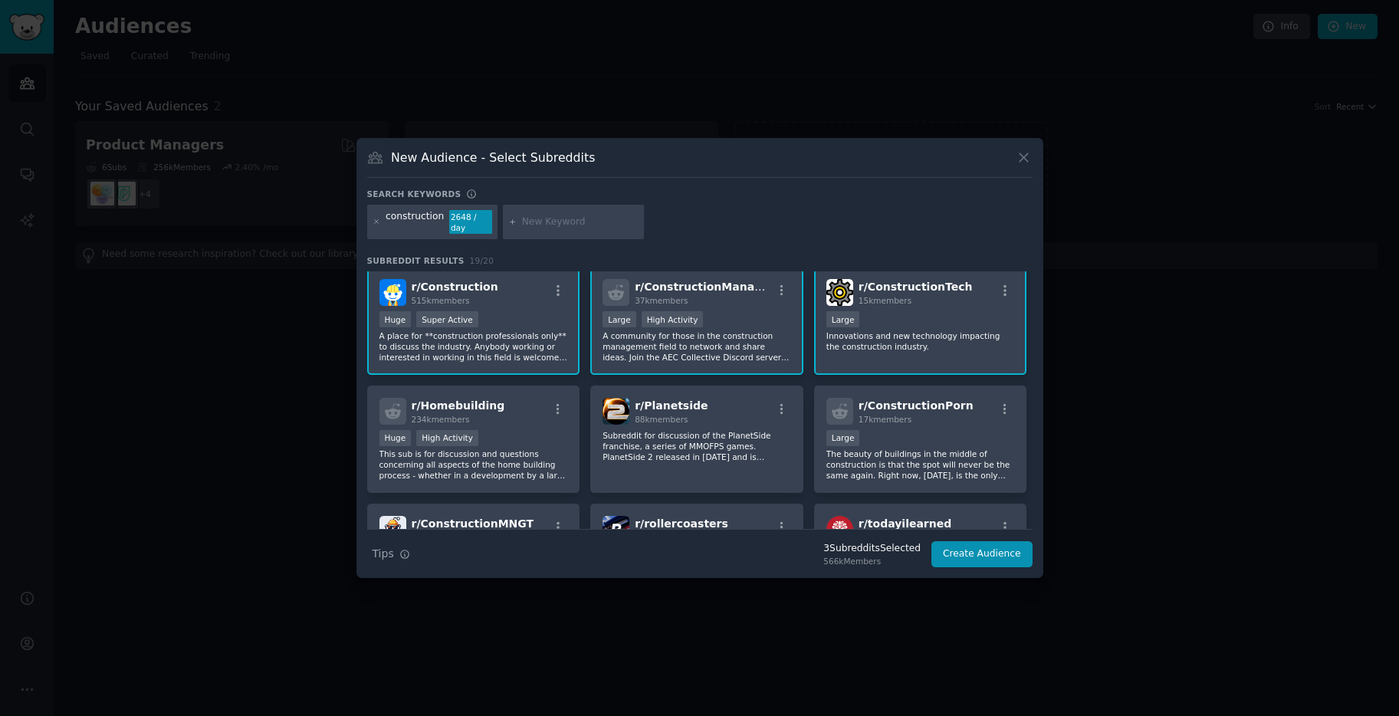
scroll to position [6, 0]
click at [551, 478] on p "This sub is for discussion and questions concerning all aspects of the home bui…" at bounding box center [473, 463] width 189 height 32
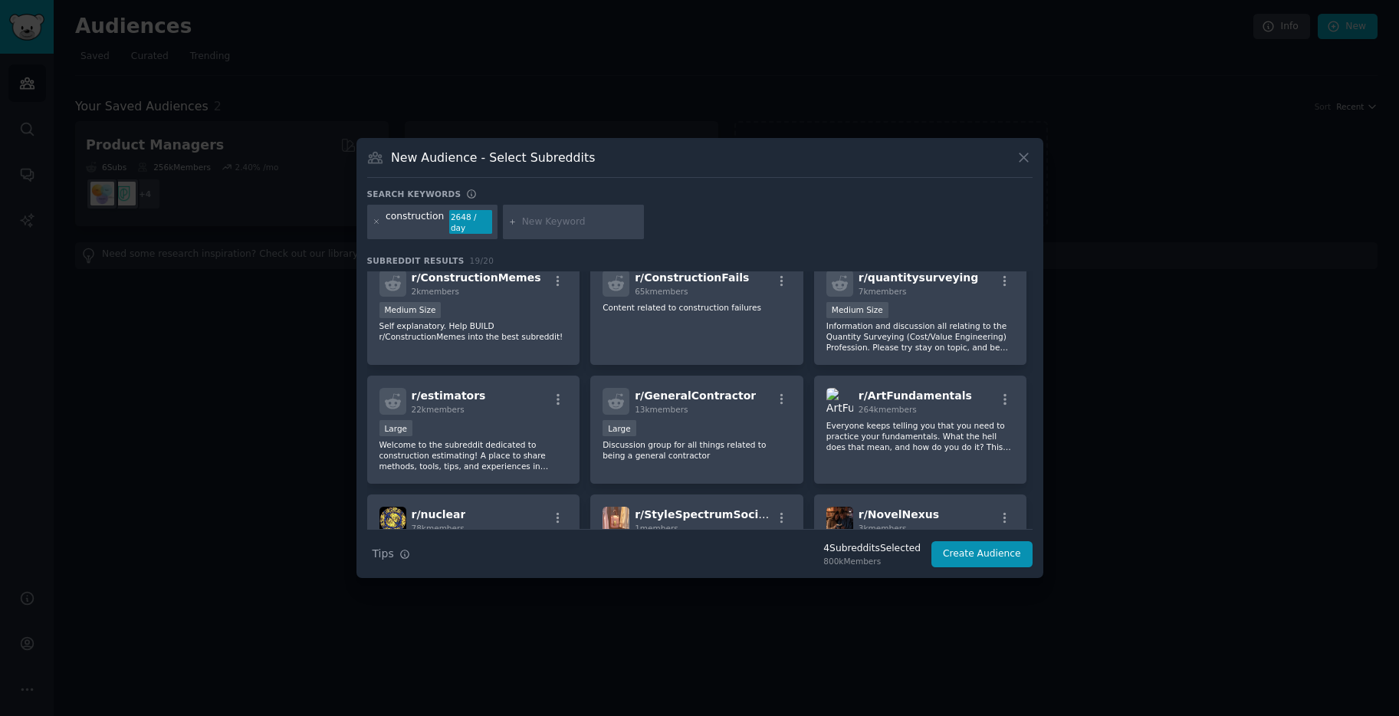
scroll to position [369, 0]
click at [979, 560] on button "Create Audience" at bounding box center [981, 554] width 101 height 26
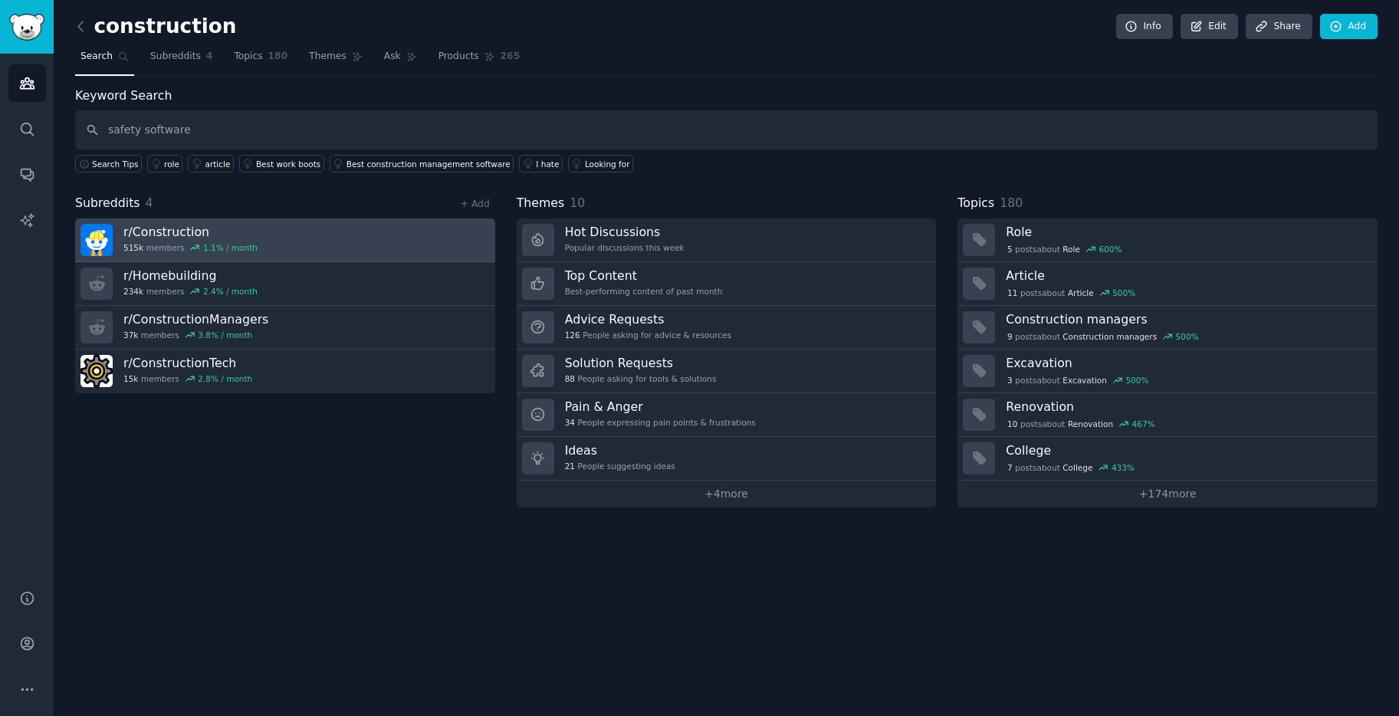
type input "safety software"
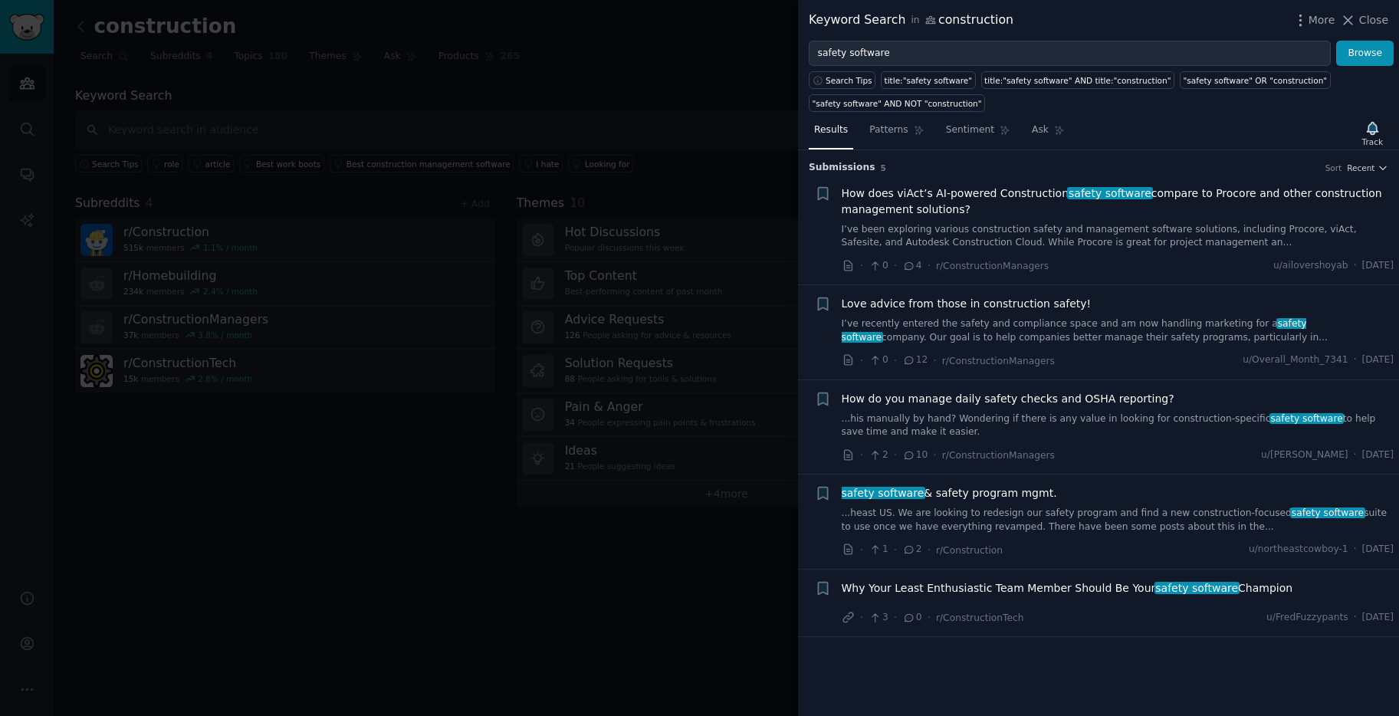
click at [1014, 231] on link "I’ve been exploring various construction safety and management software solutio…" at bounding box center [1118, 236] width 553 height 27
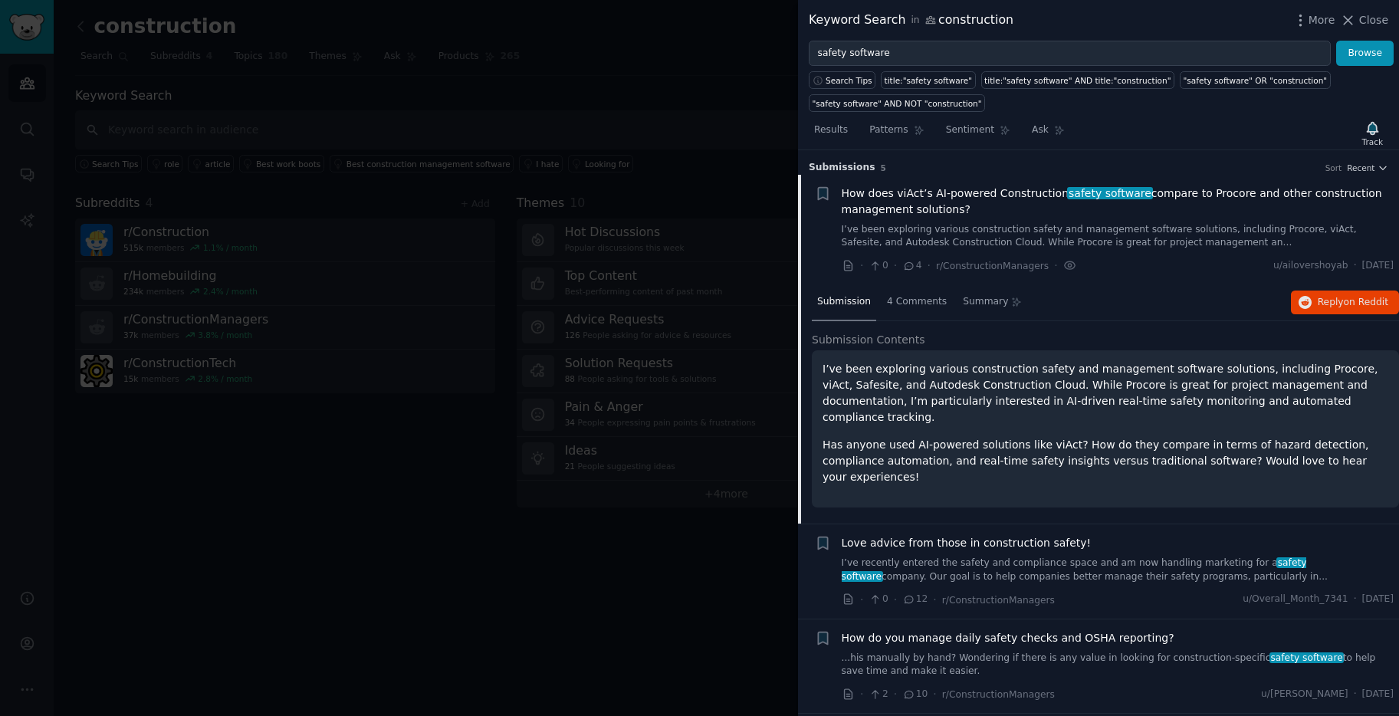
scroll to position [25, 0]
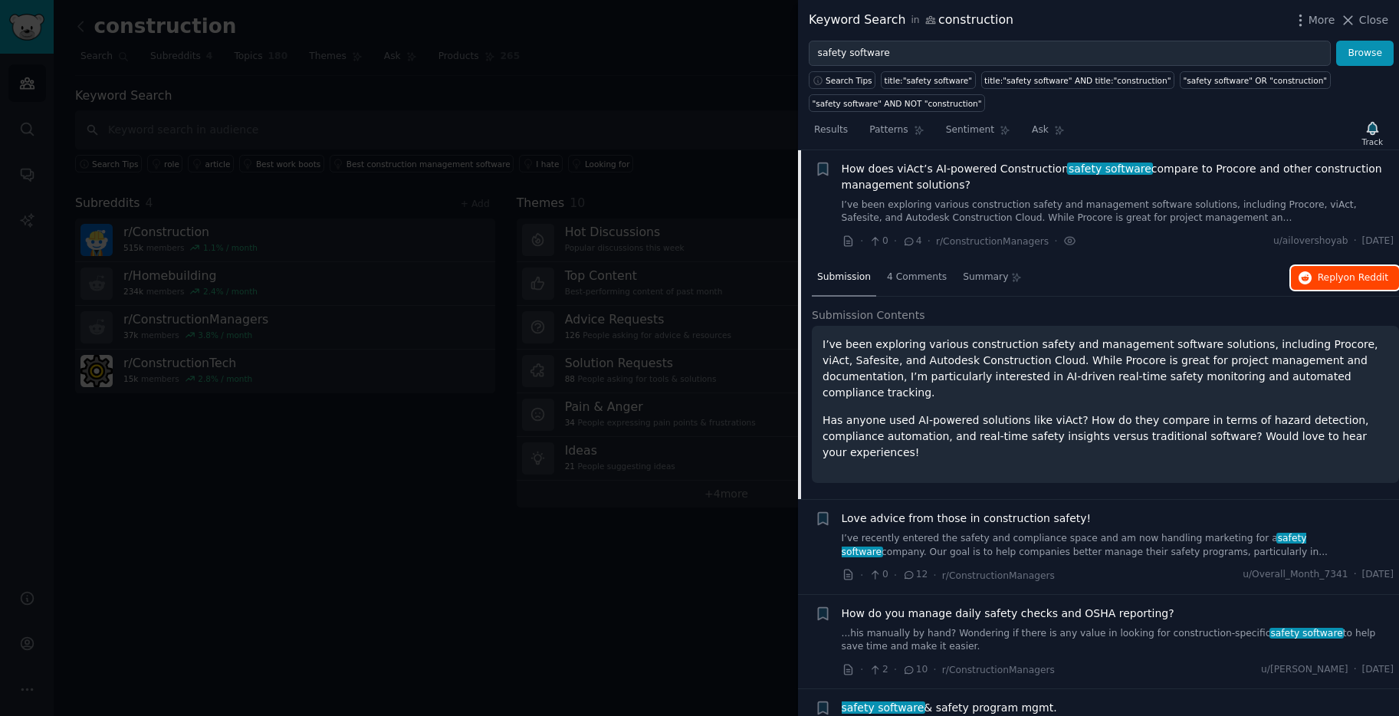
click at [1339, 284] on button "Reply on Reddit" at bounding box center [1345, 278] width 108 height 25
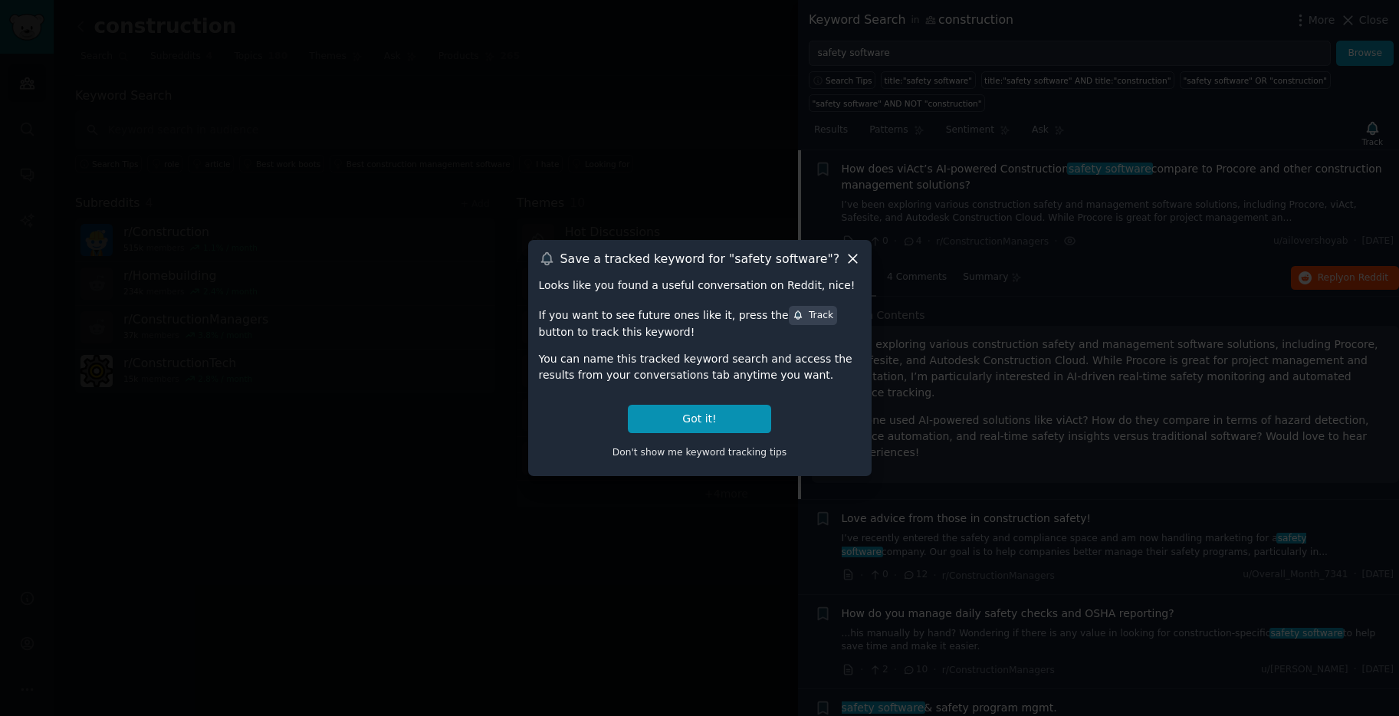
click at [850, 256] on icon at bounding box center [853, 259] width 16 height 16
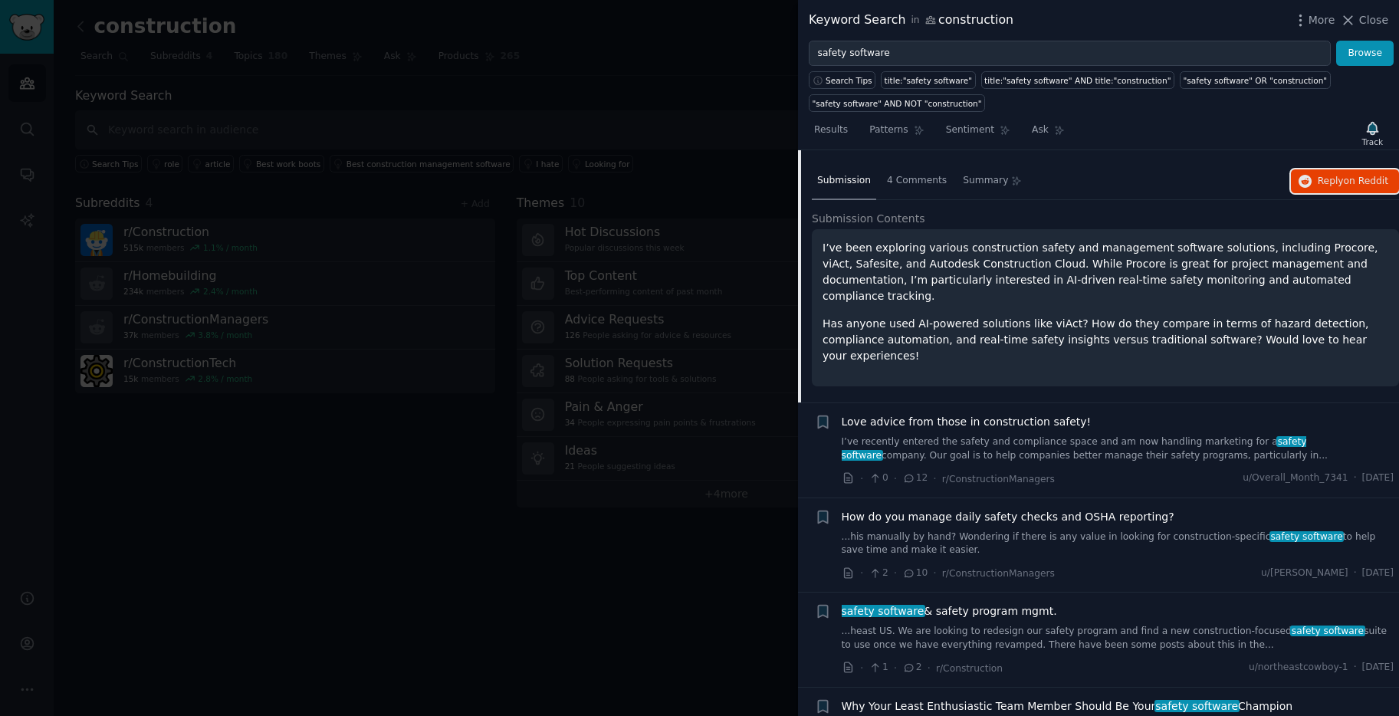
scroll to position [151, 0]
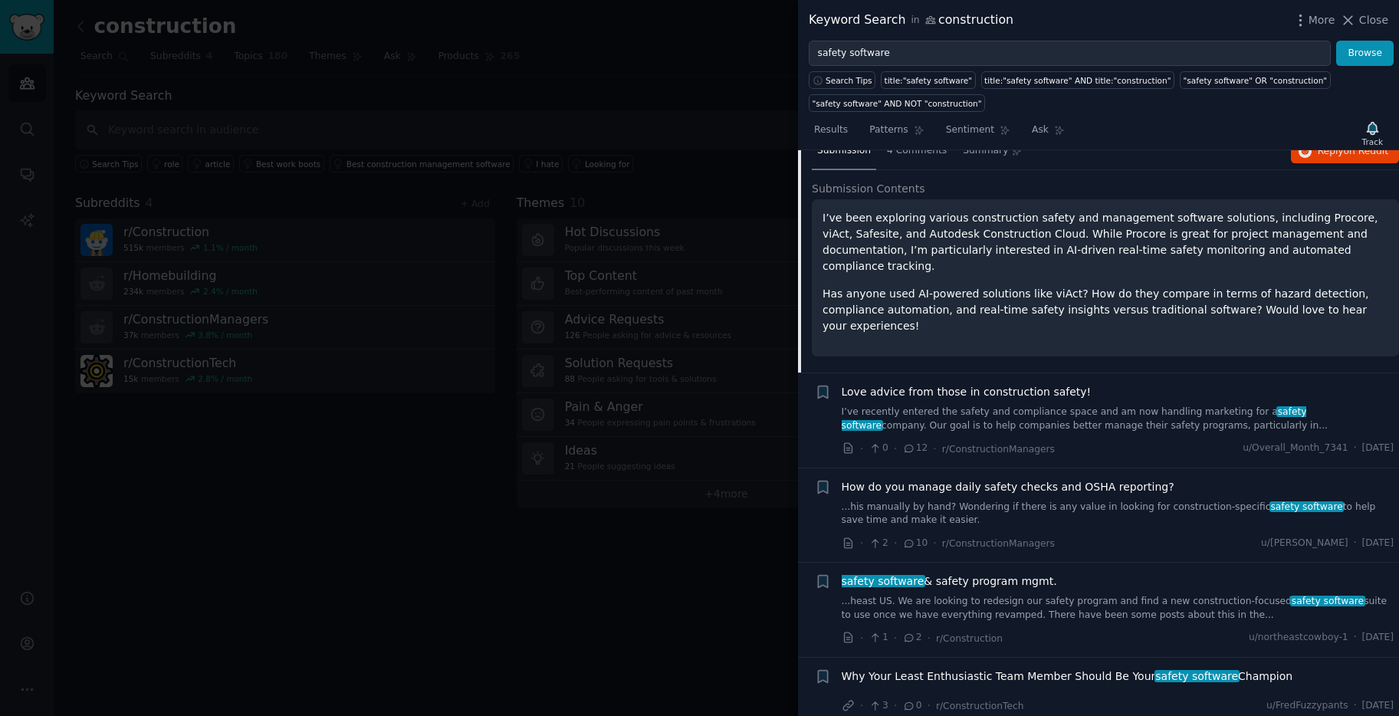
click at [310, 409] on div at bounding box center [699, 358] width 1399 height 716
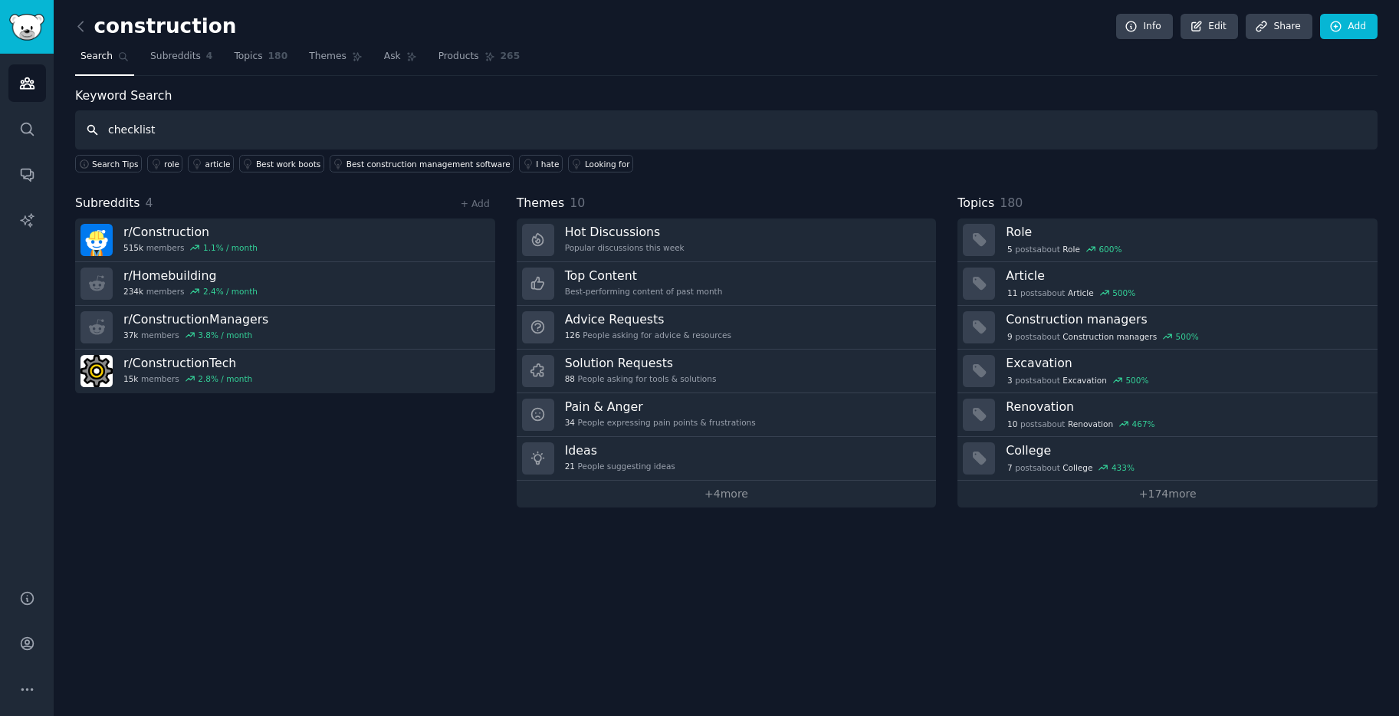
type input "checklist"
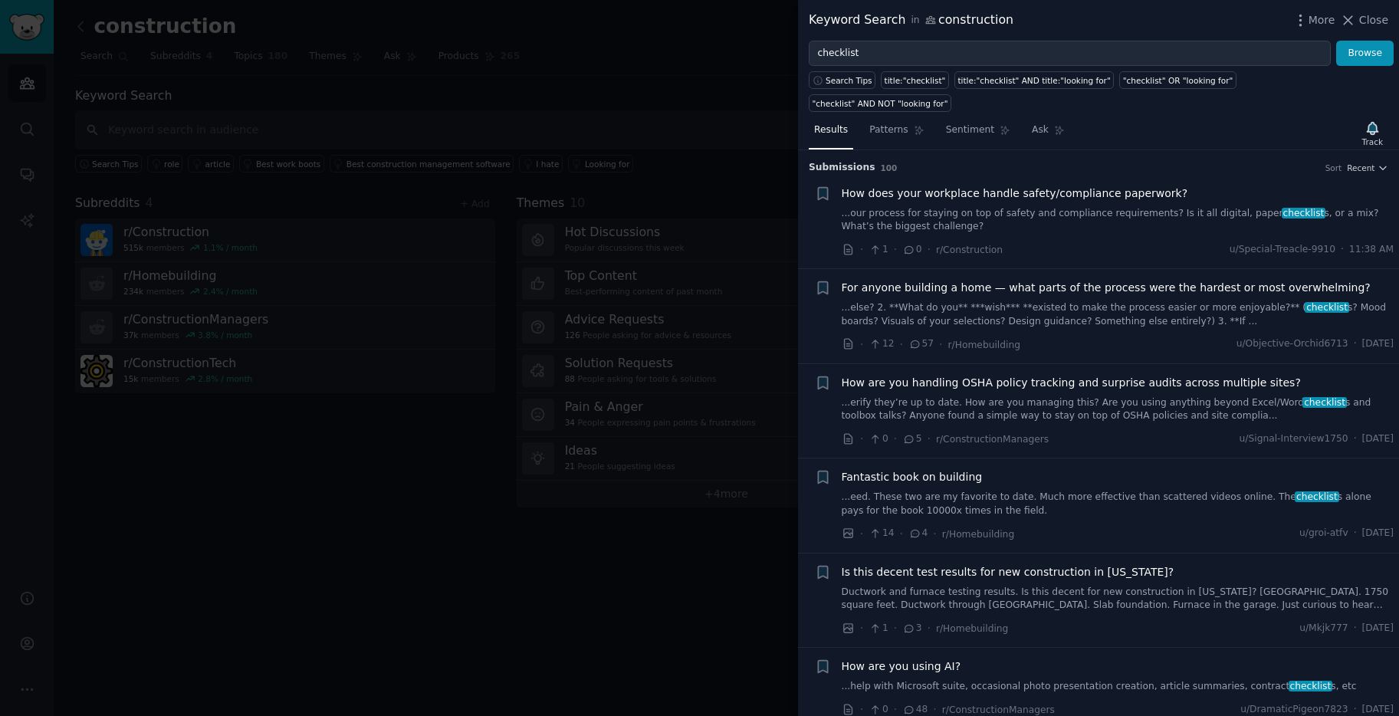
click at [990, 207] on link "...our process for staying on top of safety and compliance requirements? Is it …" at bounding box center [1118, 220] width 553 height 27
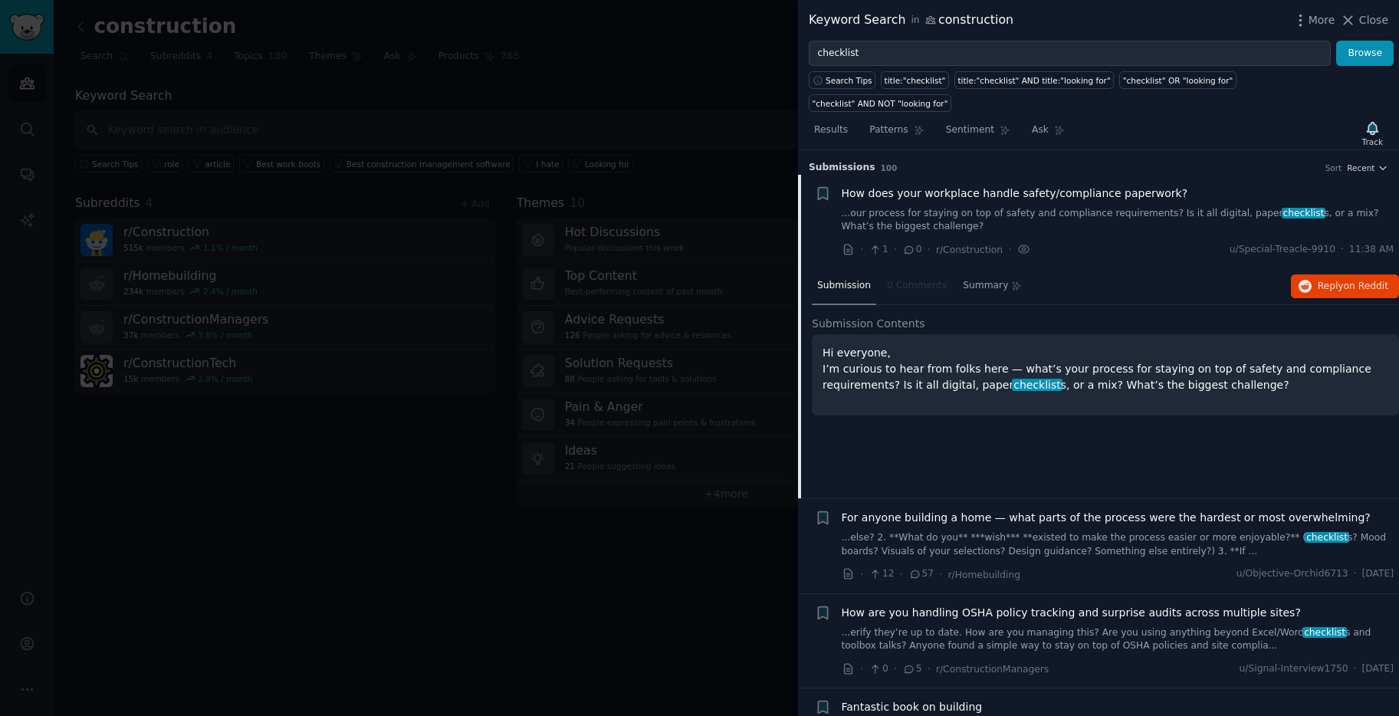
scroll to position [25, 0]
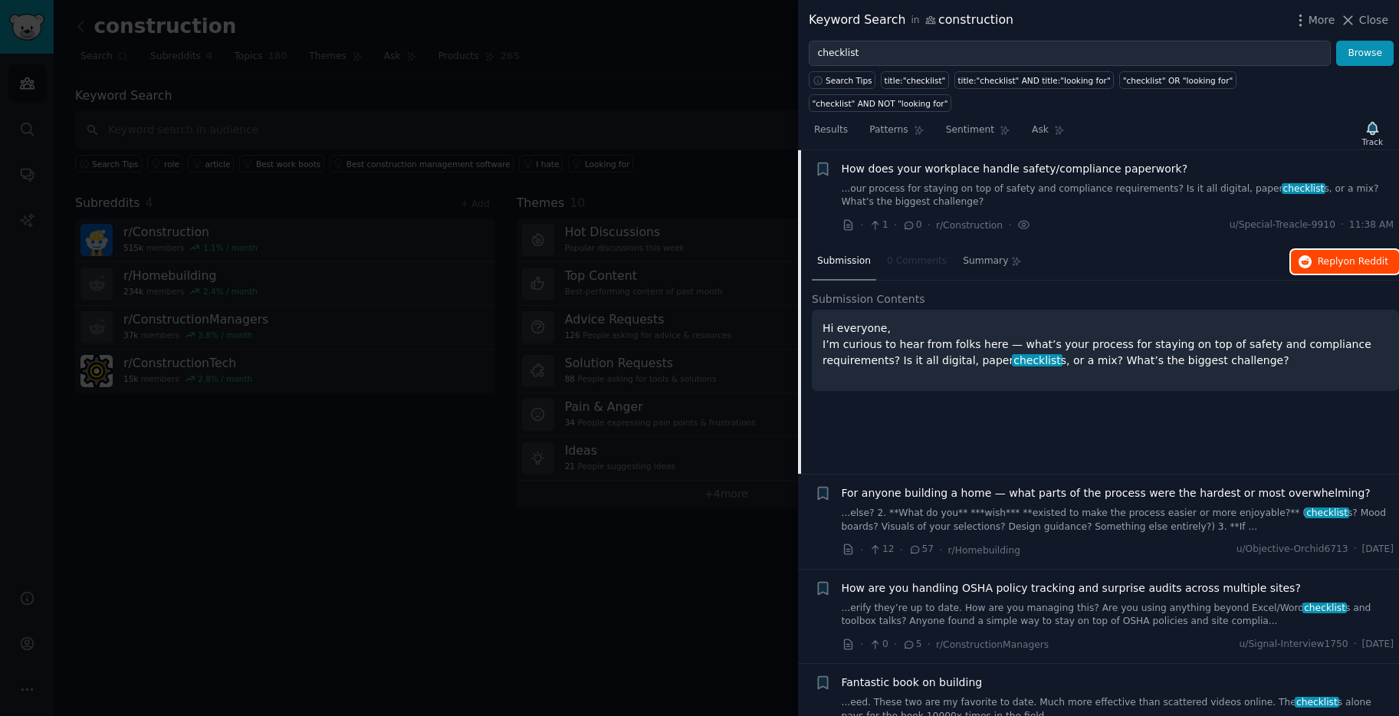
click at [1332, 255] on span "Reply on Reddit" at bounding box center [1353, 262] width 71 height 14
click at [1059, 602] on link "...erify they’re up to date. How are you managing this? Are you using anything …" at bounding box center [1118, 615] width 553 height 27
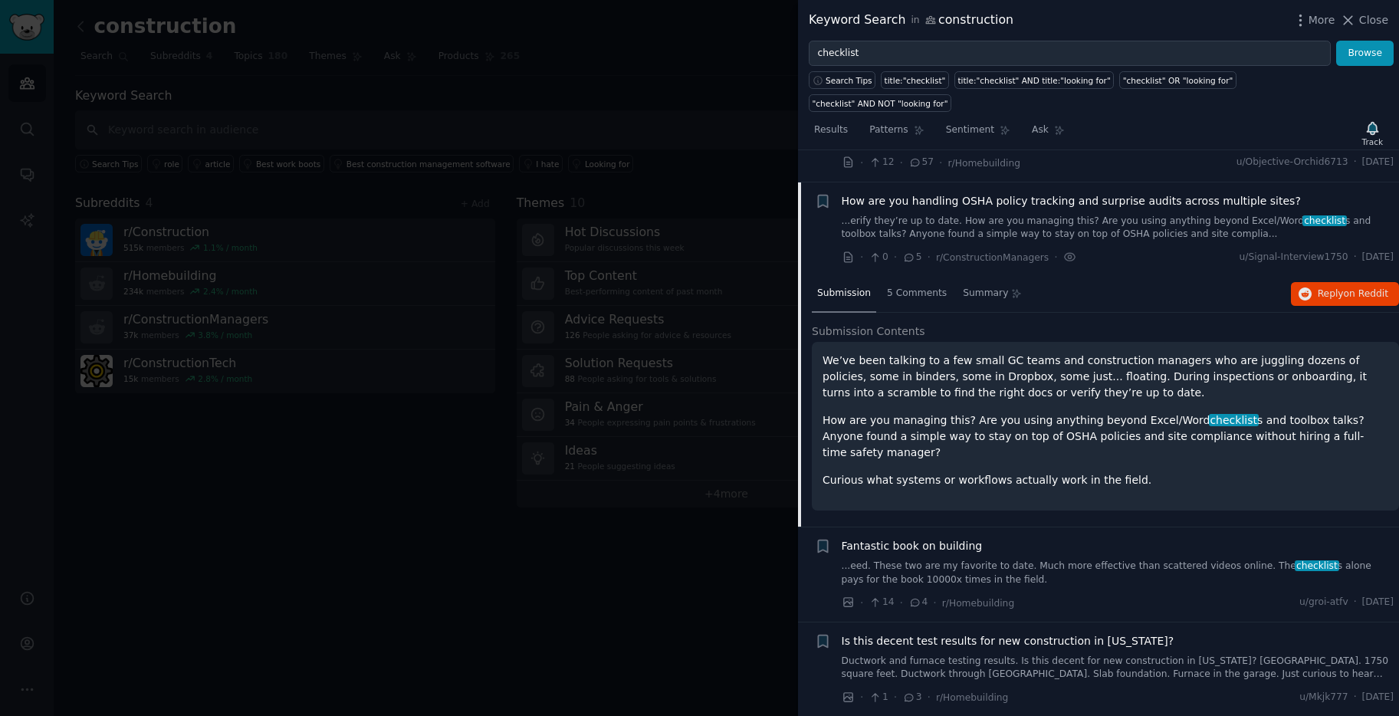
scroll to position [214, 0]
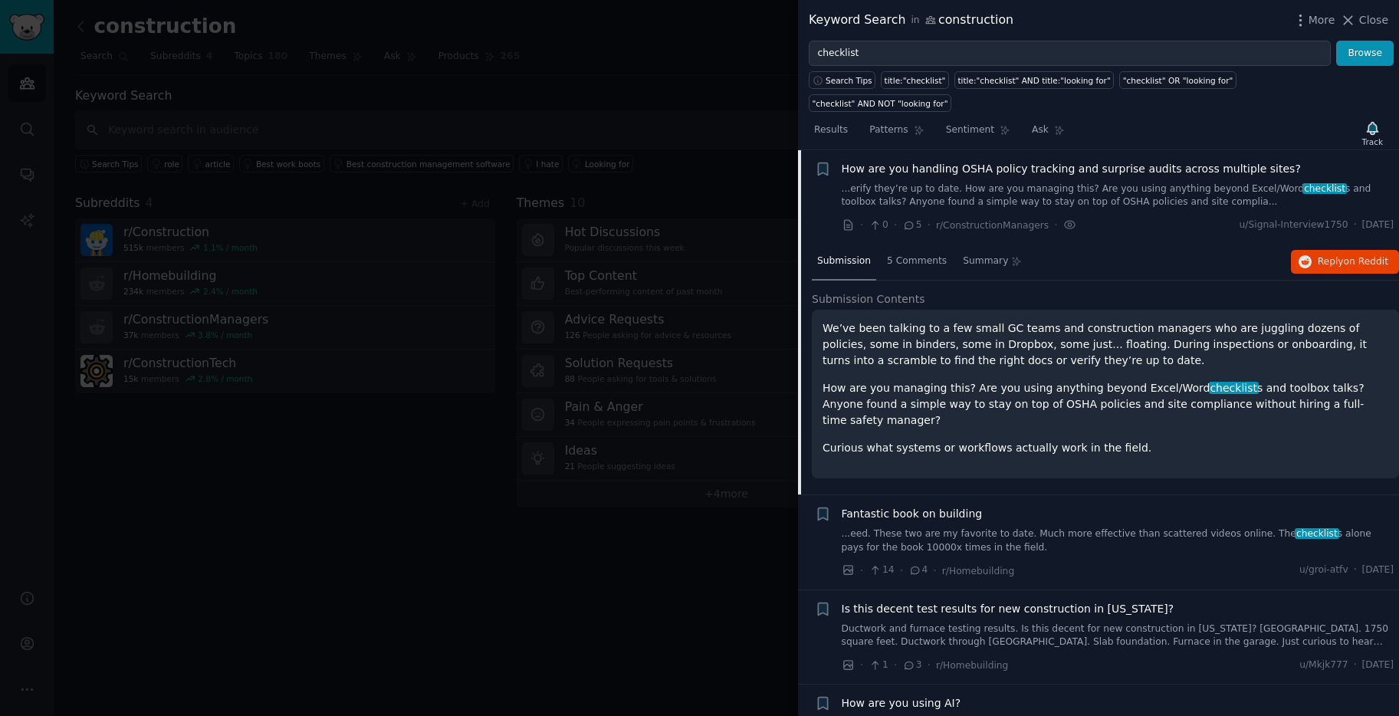
click at [1007, 393] on p "How are you managing this? Are you using anything beyond Excel/Word checklist s…" at bounding box center [1106, 404] width 566 height 48
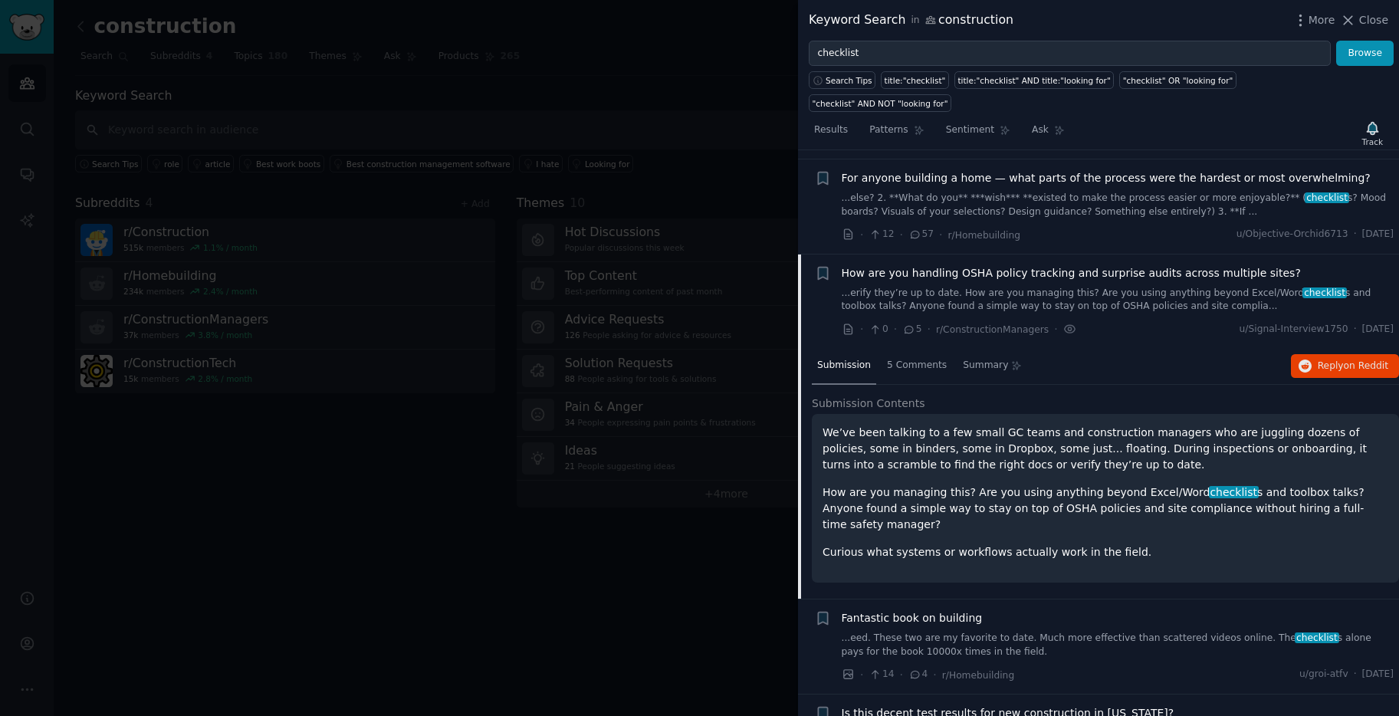
scroll to position [10, 0]
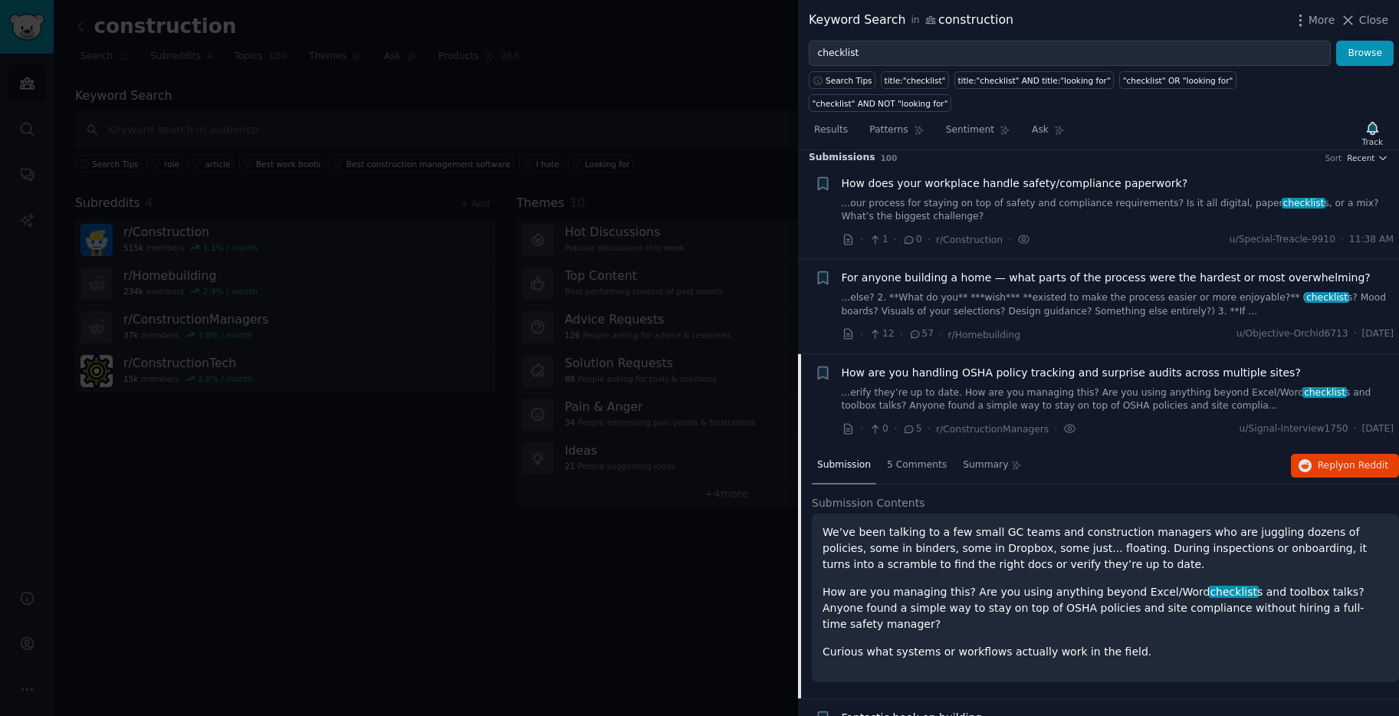
click at [1018, 386] on link "...erify they’re up to date. How are you managing this? Are you using anything …" at bounding box center [1118, 399] width 553 height 27
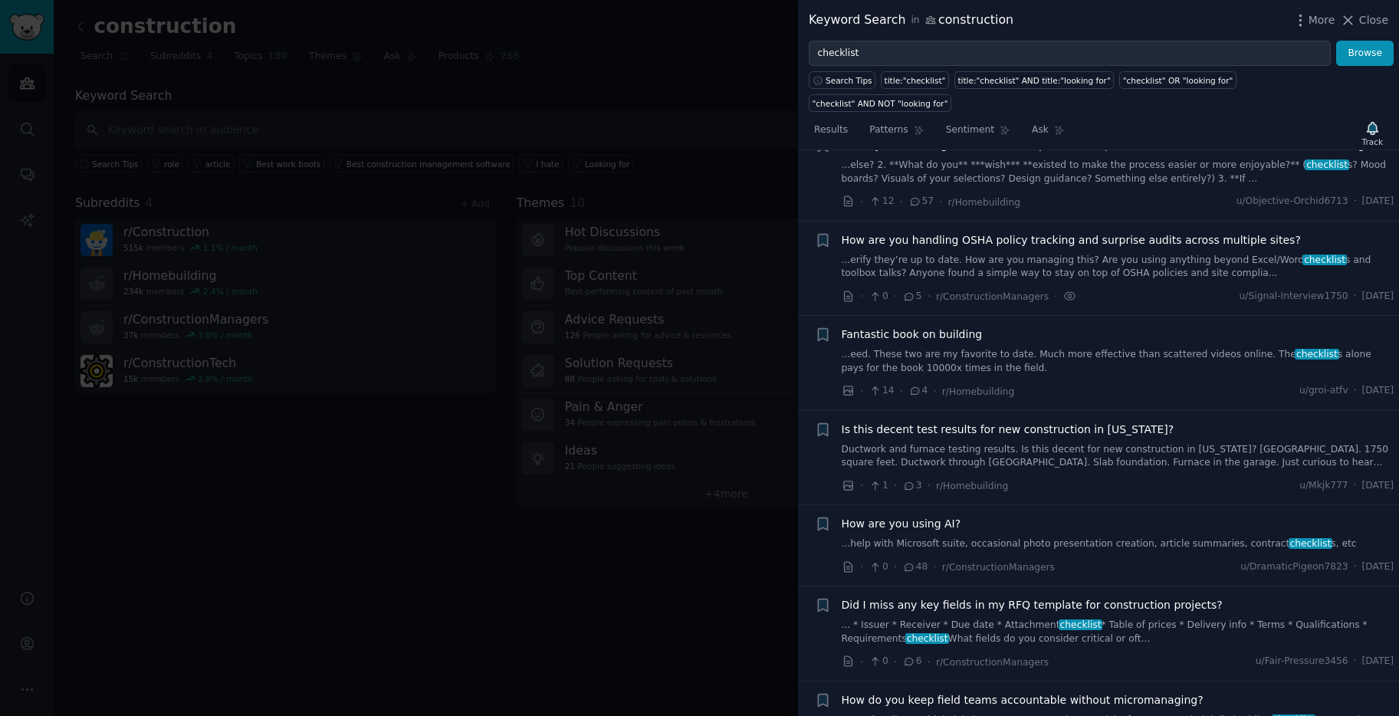
scroll to position [214, 0]
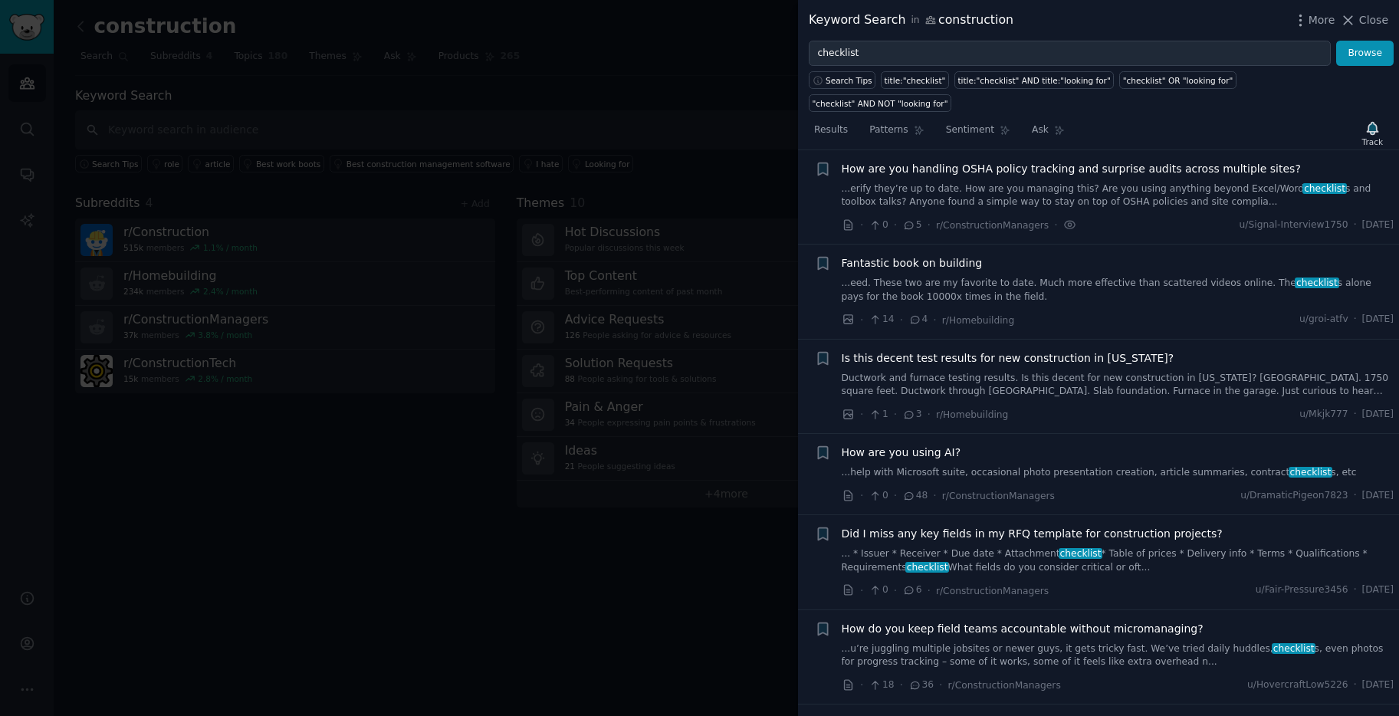
click at [1007, 182] on link "...erify they’re up to date. How are you managing this? Are you using anything …" at bounding box center [1118, 195] width 553 height 27
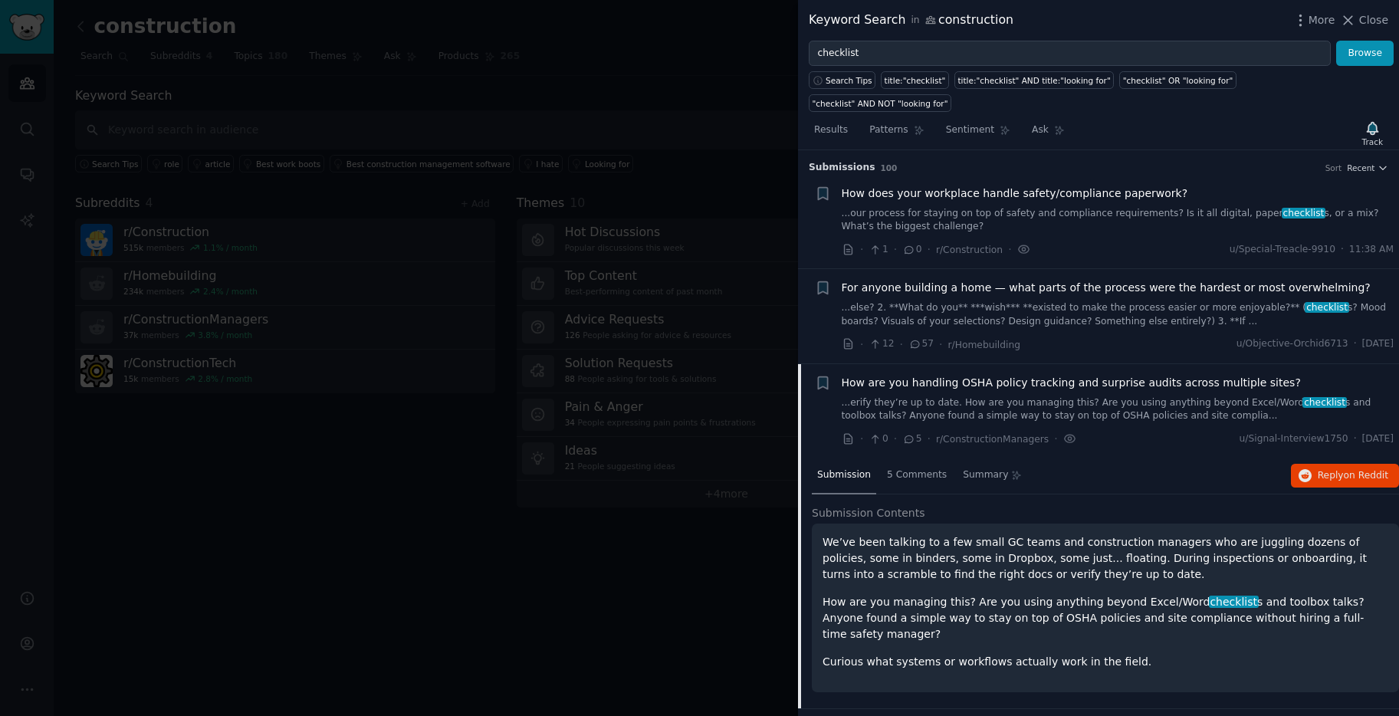
click at [1055, 280] on div "For anyone building a home — what parts of the process were the hardest or most…" at bounding box center [1118, 304] width 553 height 48
click at [1069, 301] on link "...else? 2. **What do you** ***wish*** **existed to make the process easier or …" at bounding box center [1118, 314] width 553 height 27
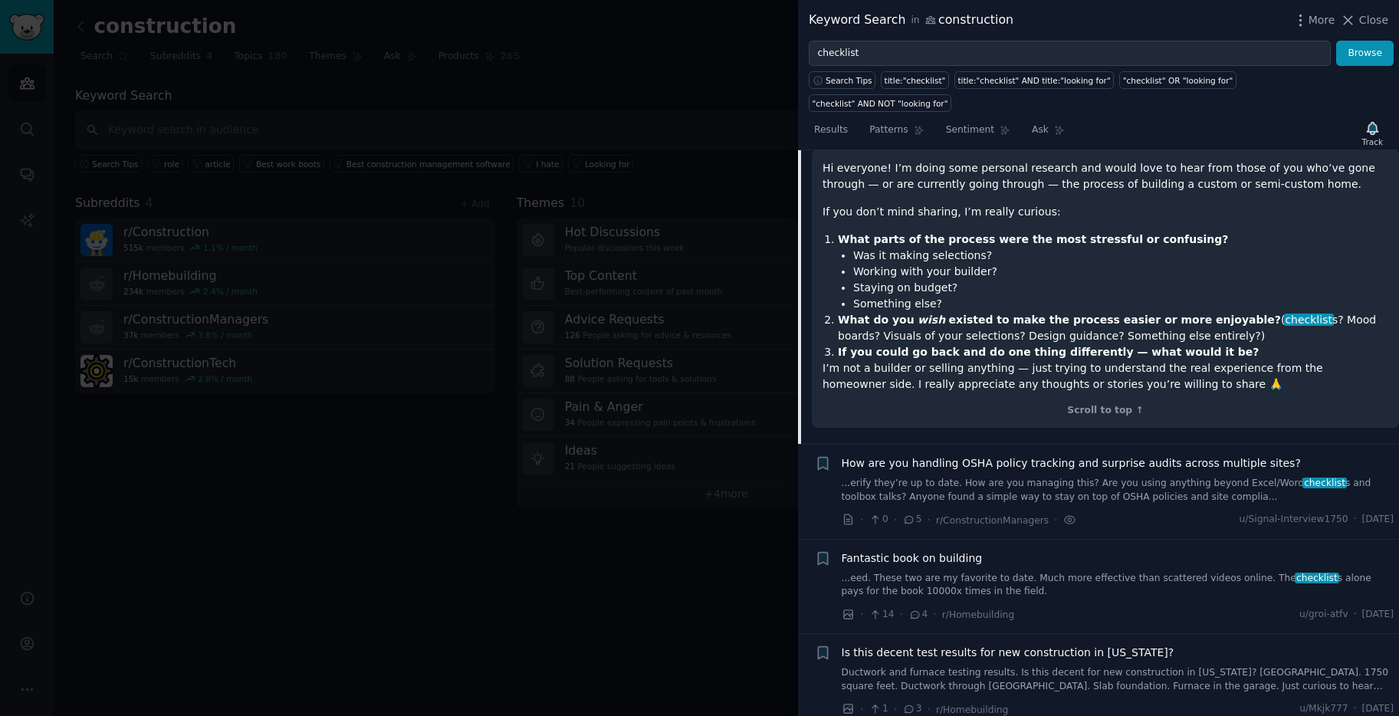
scroll to position [294, 0]
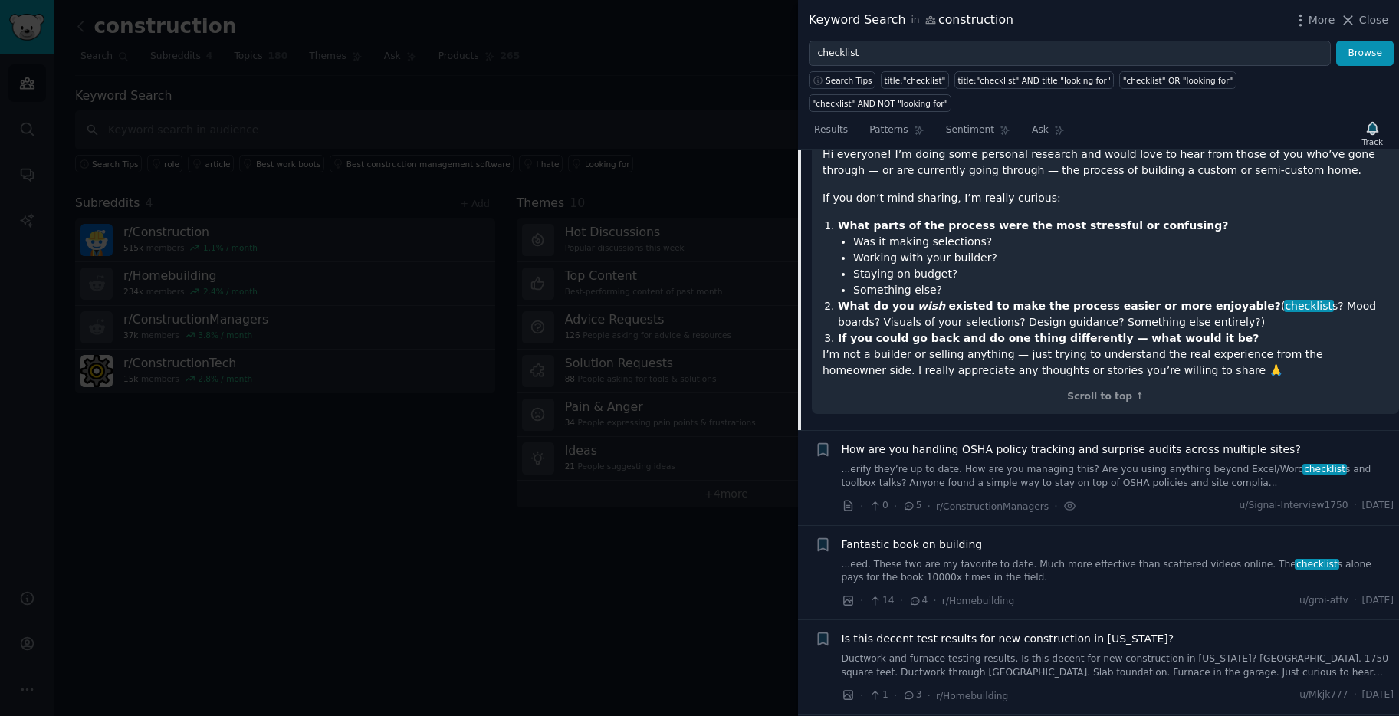
click at [960, 470] on div "How are you handling OSHA policy tracking and surprise audits across multiple s…" at bounding box center [1118, 478] width 553 height 73
click at [952, 463] on link "...erify they’re up to date. How are you managing this? Are you using anything …" at bounding box center [1118, 476] width 553 height 27
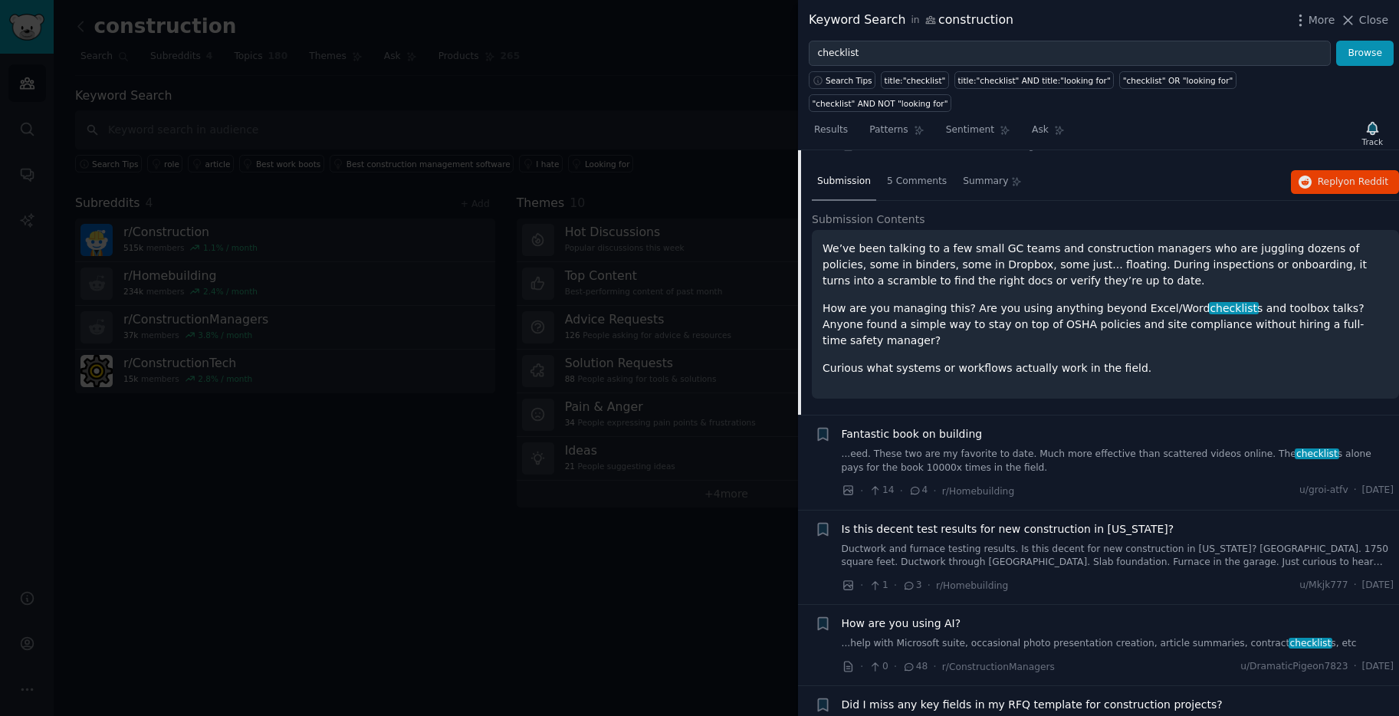
scroll to position [214, 0]
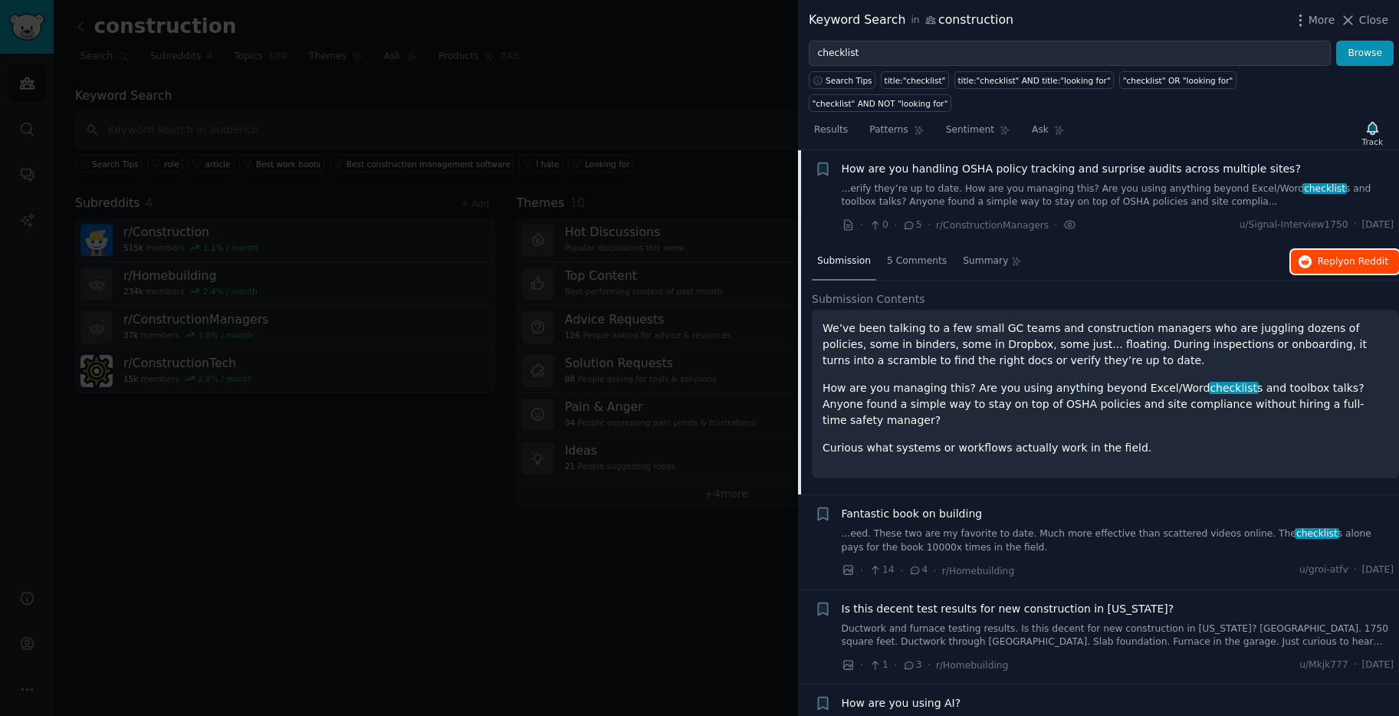
click at [1318, 255] on span "Reply on Reddit" at bounding box center [1353, 262] width 71 height 14
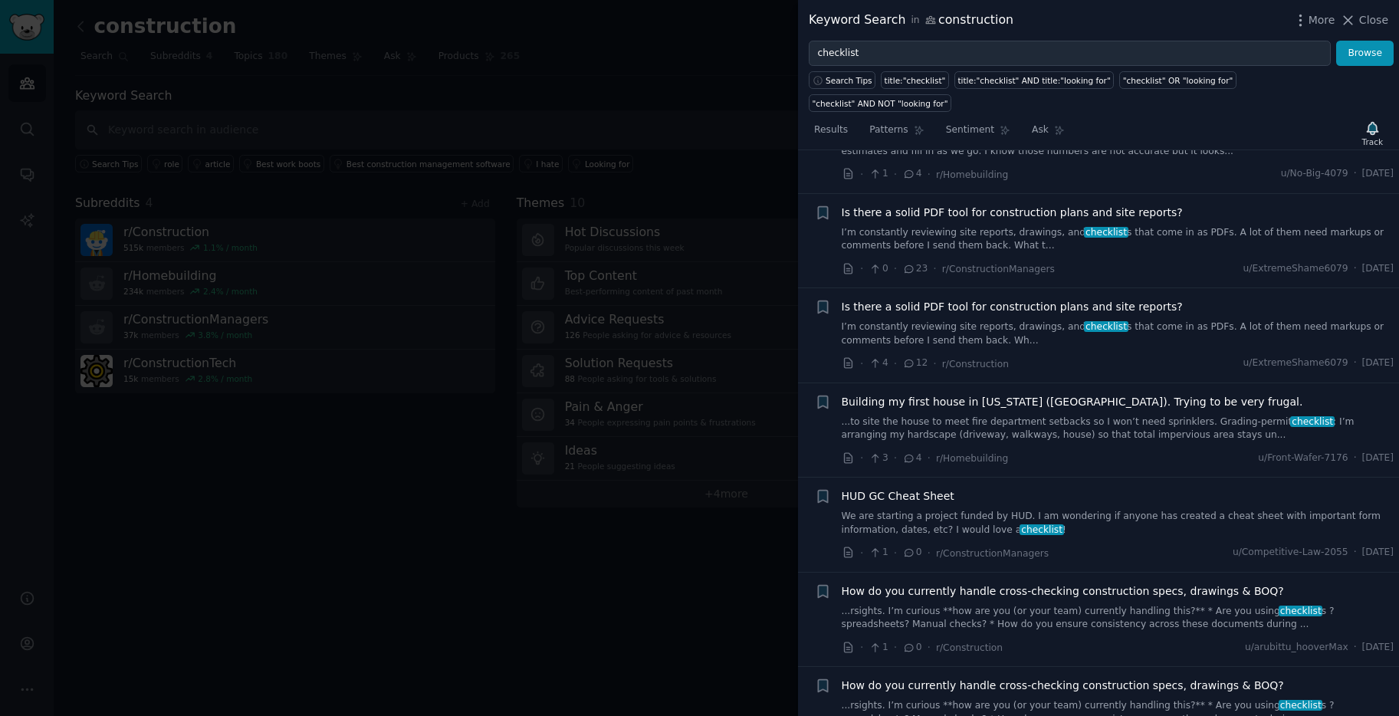
scroll to position [1569, 0]
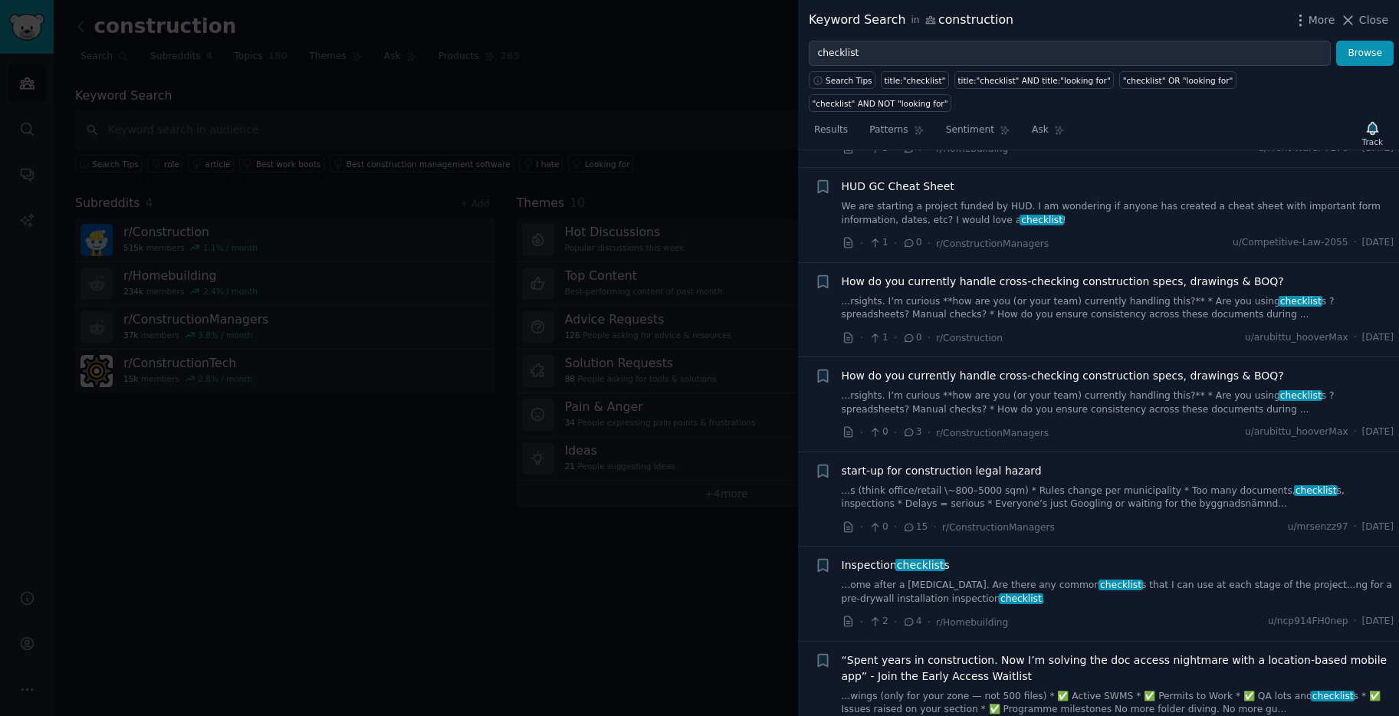
click at [1099, 580] on span "checklist" at bounding box center [1121, 585] width 44 height 11
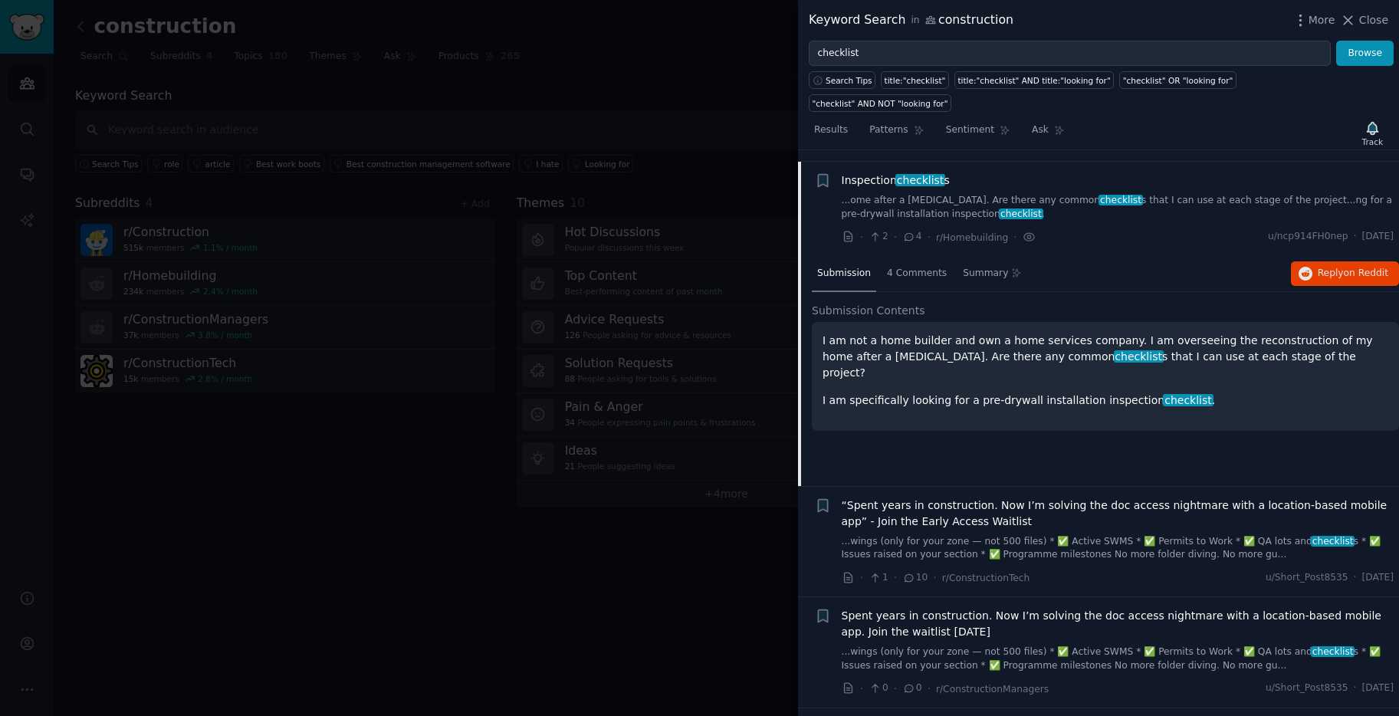
scroll to position [1715, 0]
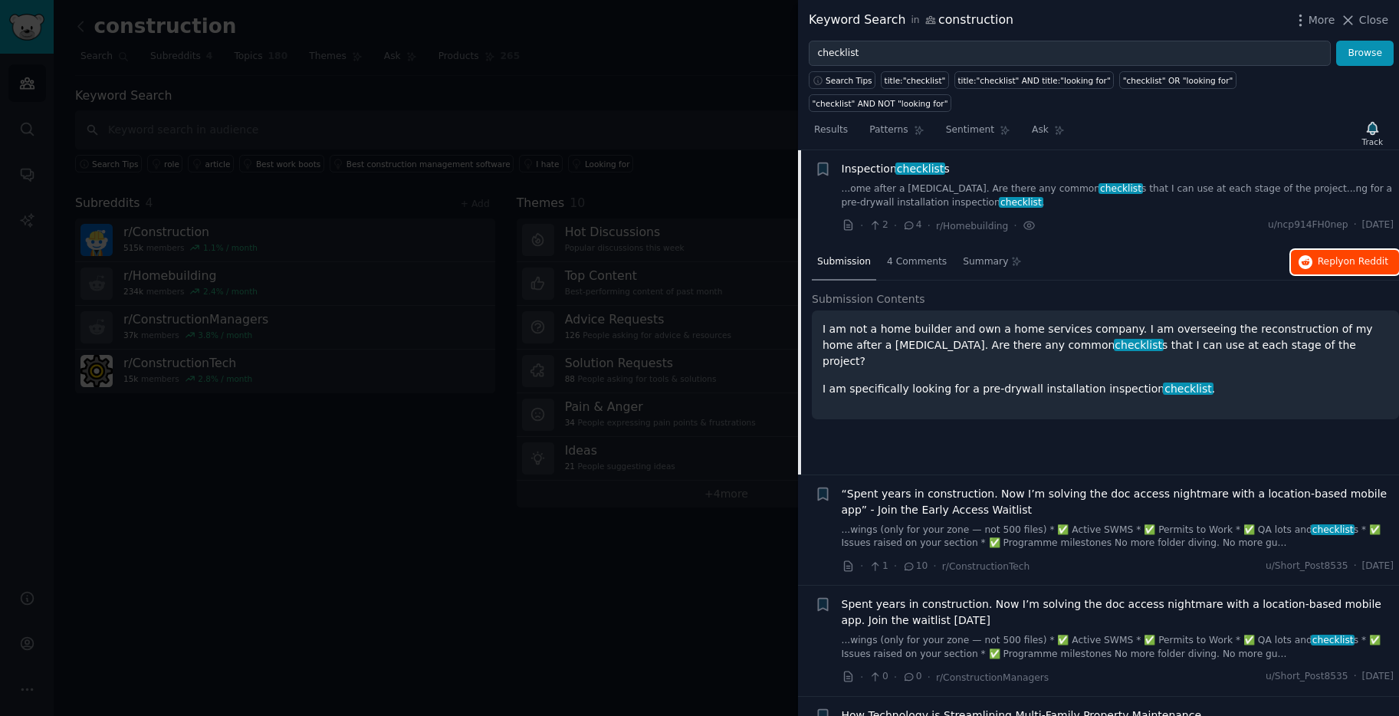
click at [1311, 250] on button "Reply on Reddit" at bounding box center [1345, 262] width 108 height 25
